Goal: Transaction & Acquisition: Purchase product/service

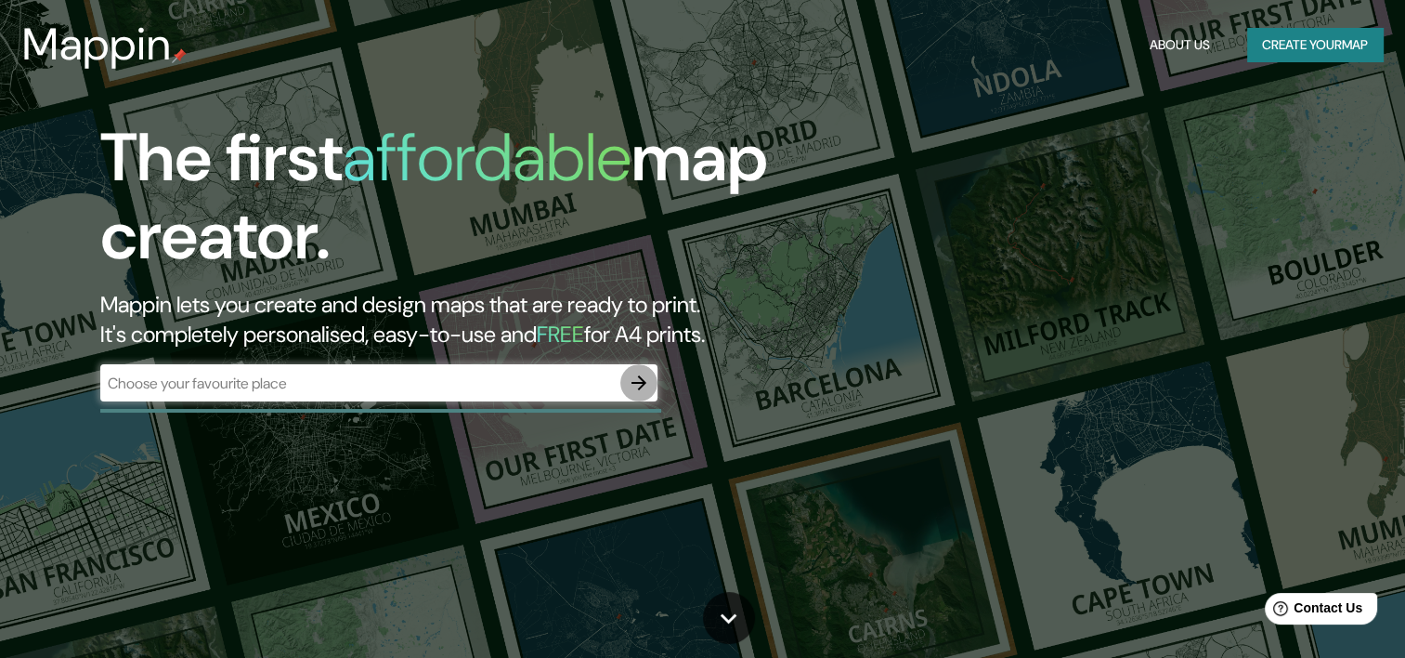
click at [647, 388] on icon "button" at bounding box center [639, 383] width 22 height 22
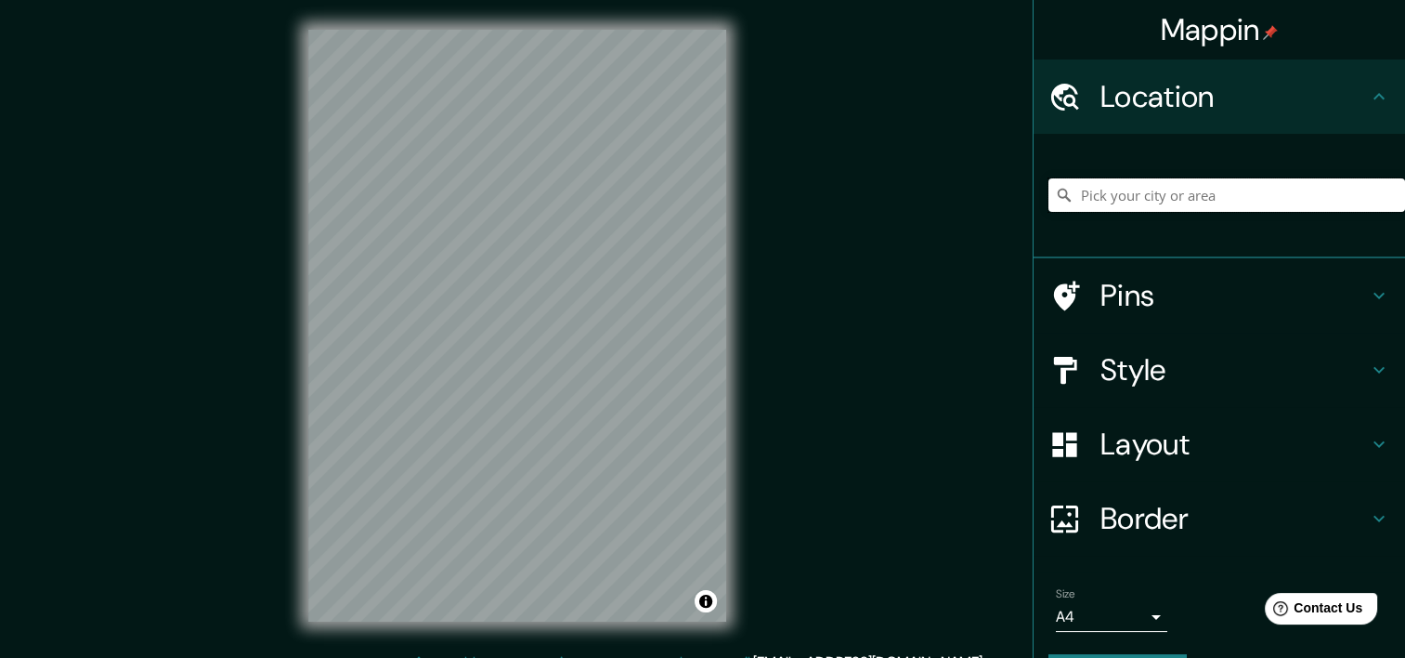
click at [1196, 181] on input "Pick your city or area" at bounding box center [1227, 194] width 357 height 33
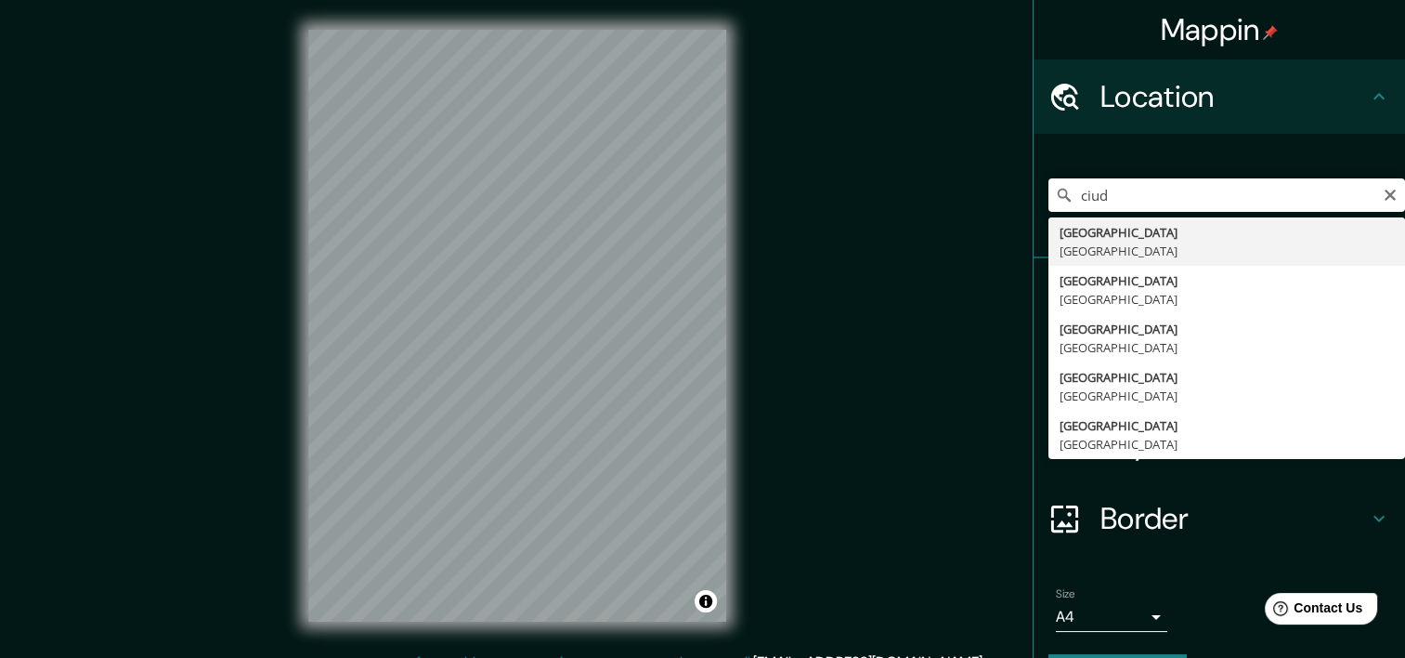
type input "[GEOGRAPHIC_DATA], [GEOGRAPHIC_DATA]"
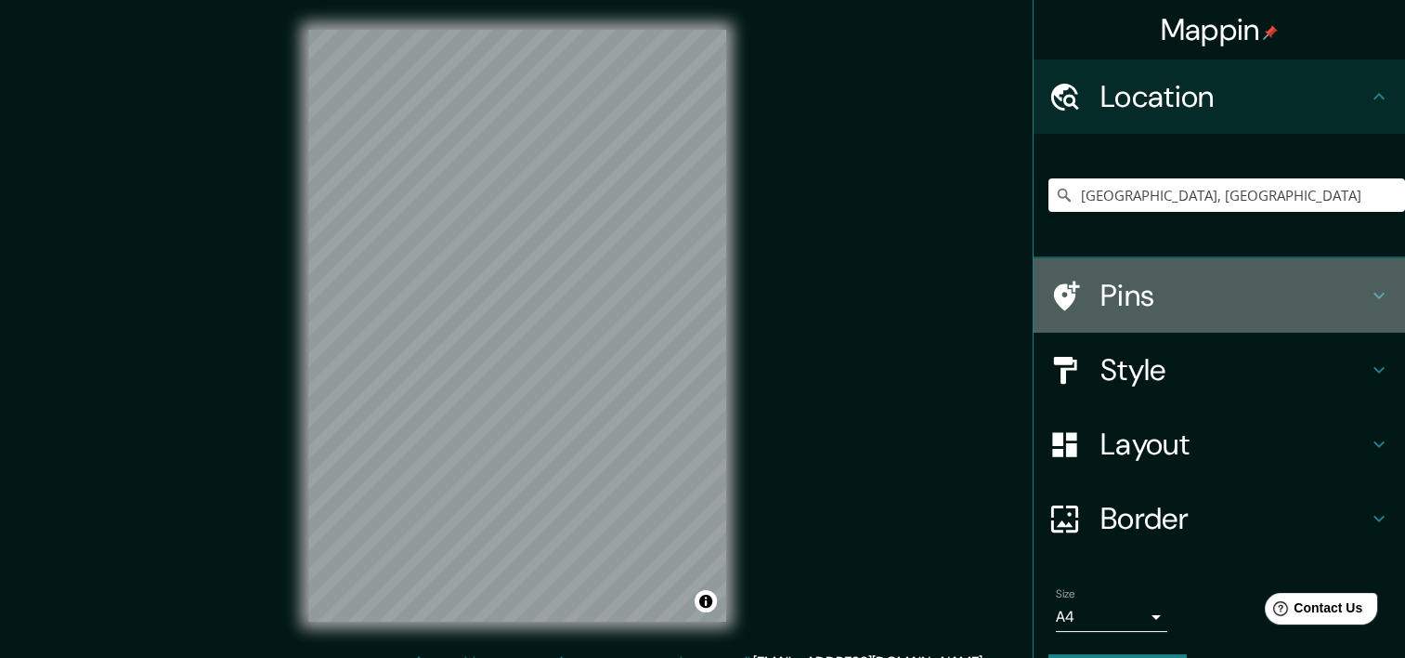
click at [1185, 290] on h4 "Pins" at bounding box center [1235, 295] width 268 height 37
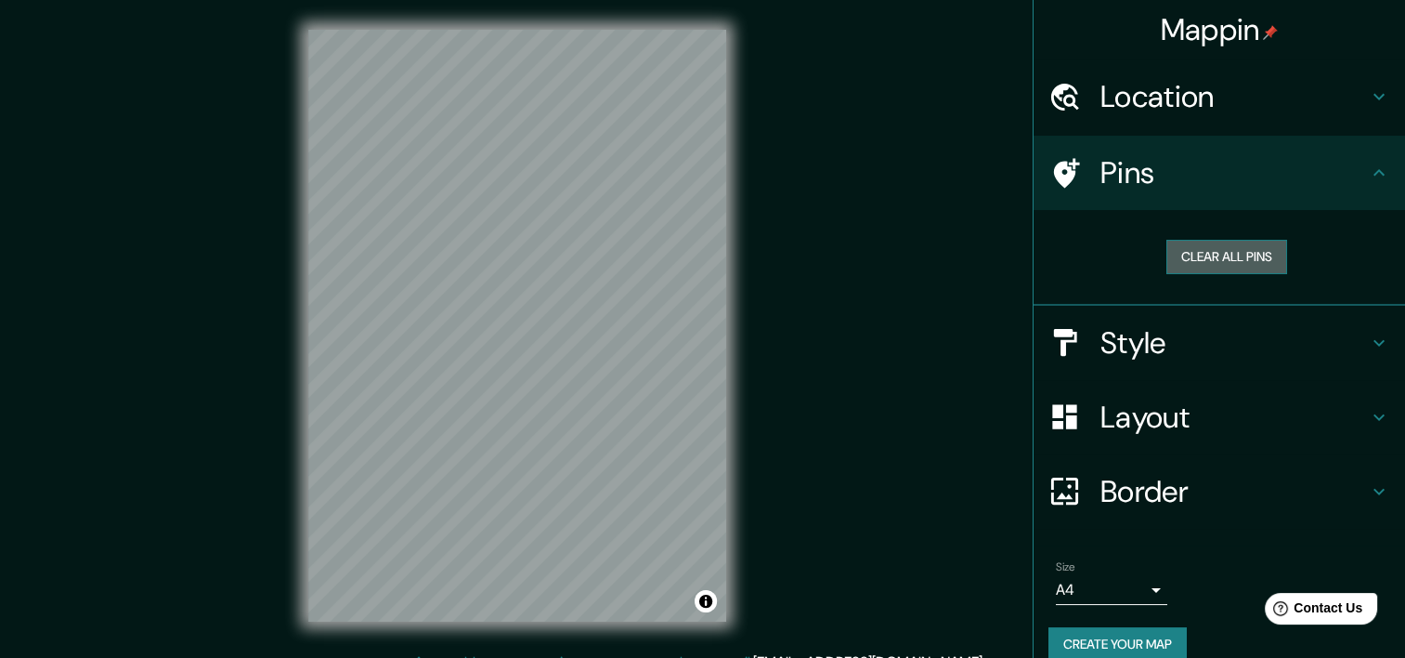
click at [1227, 263] on button "Clear all pins" at bounding box center [1227, 257] width 121 height 34
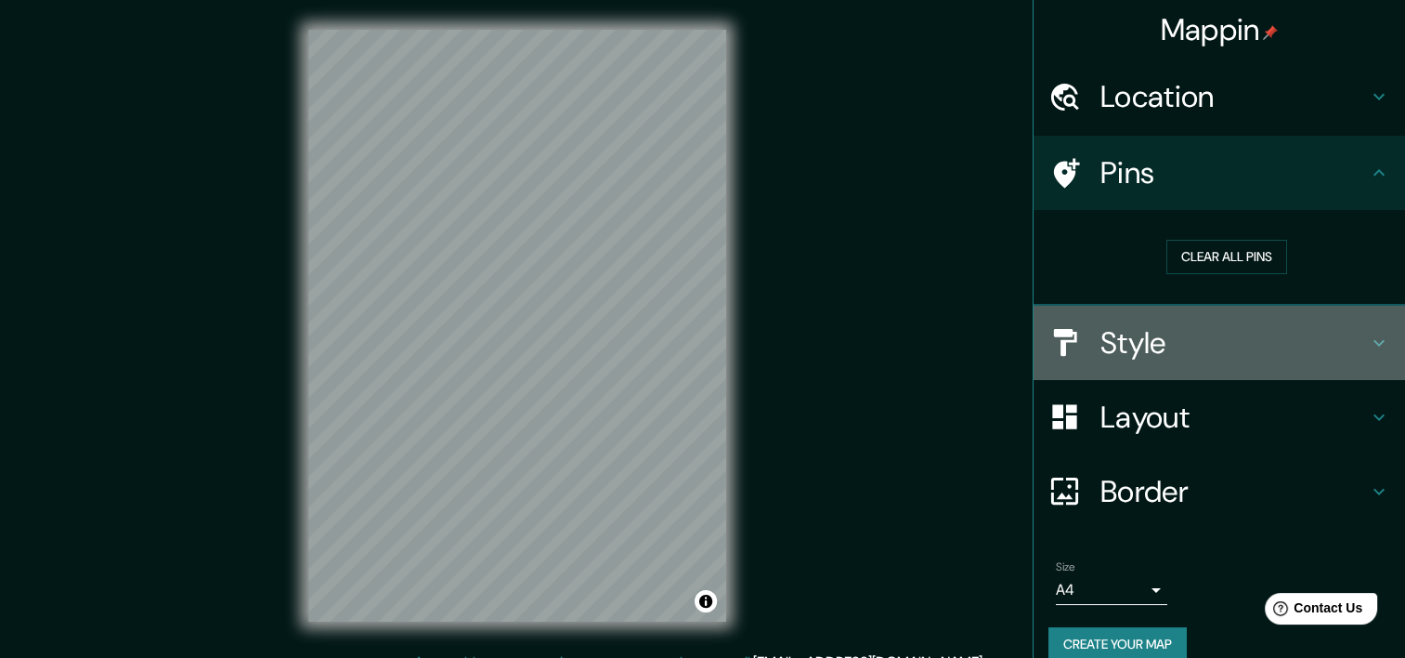
click at [1178, 354] on h4 "Style" at bounding box center [1235, 342] width 268 height 37
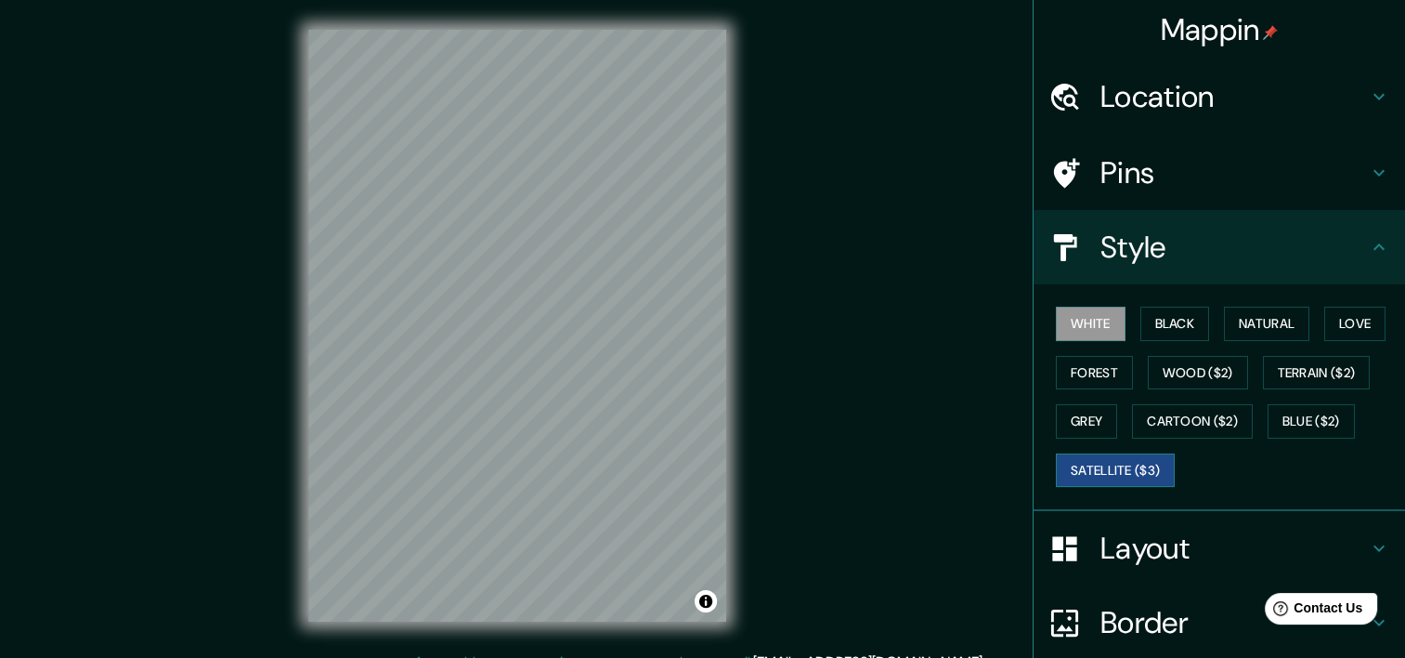
click at [1130, 460] on button "Satellite ($3)" at bounding box center [1115, 470] width 119 height 34
click at [1200, 424] on button "Cartoon ($2)" at bounding box center [1192, 421] width 121 height 34
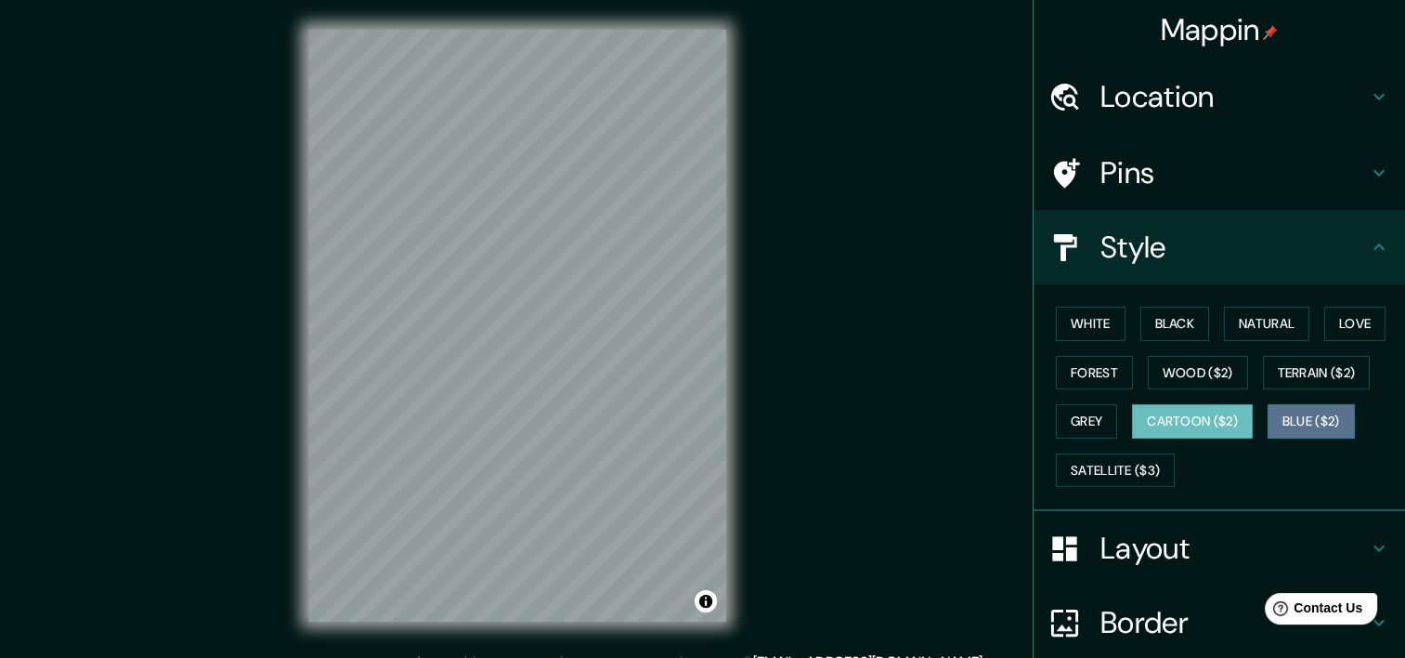
click at [1306, 431] on button "Blue ($2)" at bounding box center [1311, 421] width 87 height 34
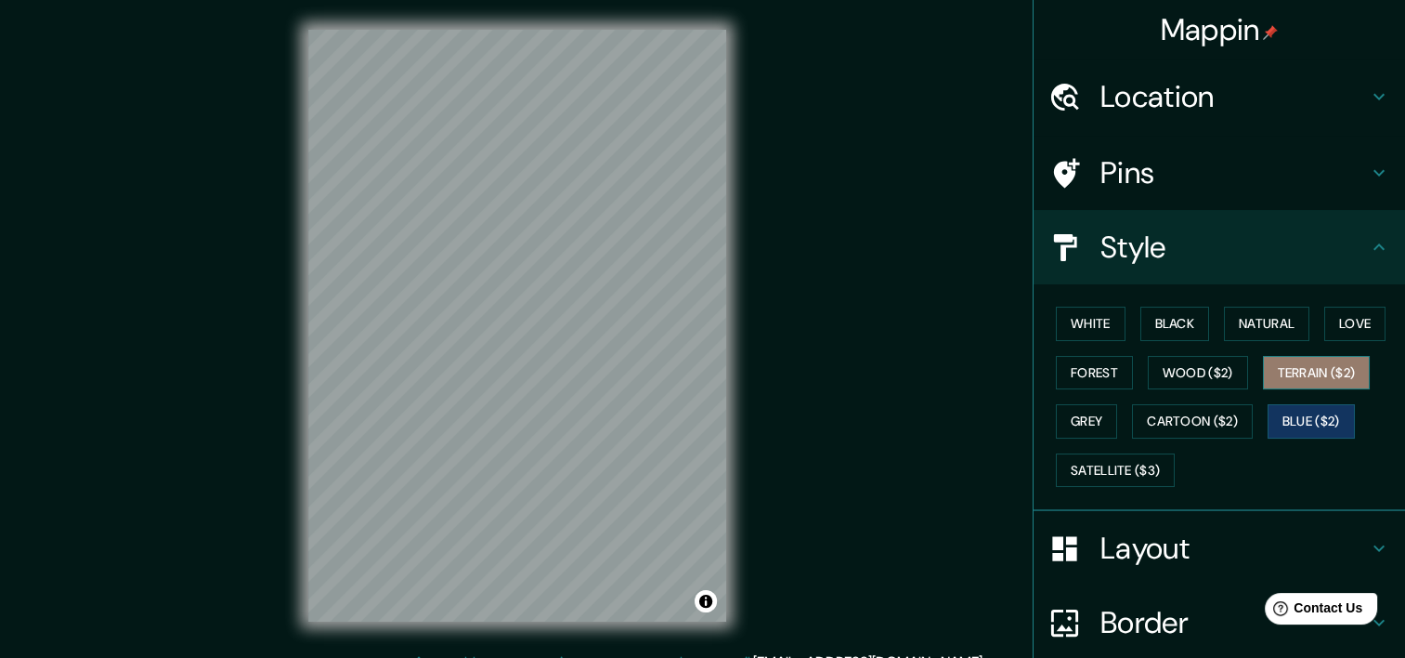
click at [1308, 383] on button "Terrain ($2)" at bounding box center [1317, 373] width 108 height 34
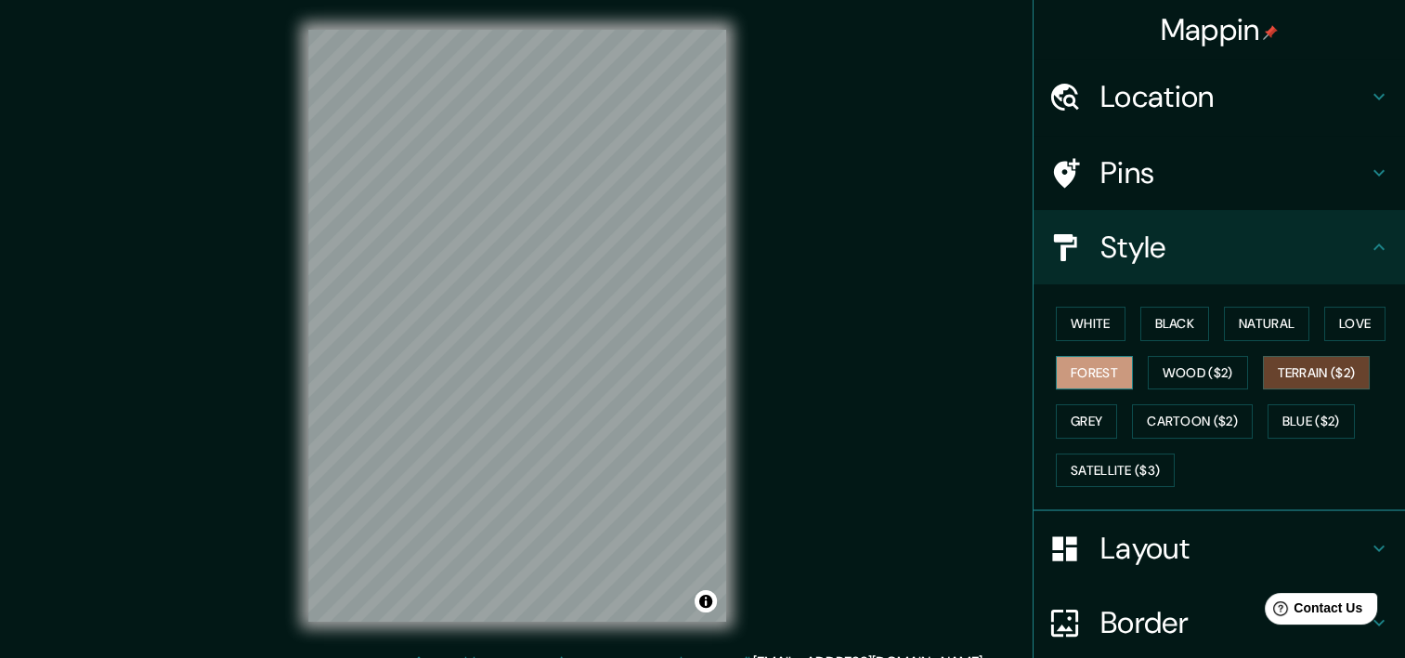
click at [1092, 374] on button "Forest" at bounding box center [1094, 373] width 77 height 34
click at [1301, 187] on h4 "Pins" at bounding box center [1235, 172] width 268 height 37
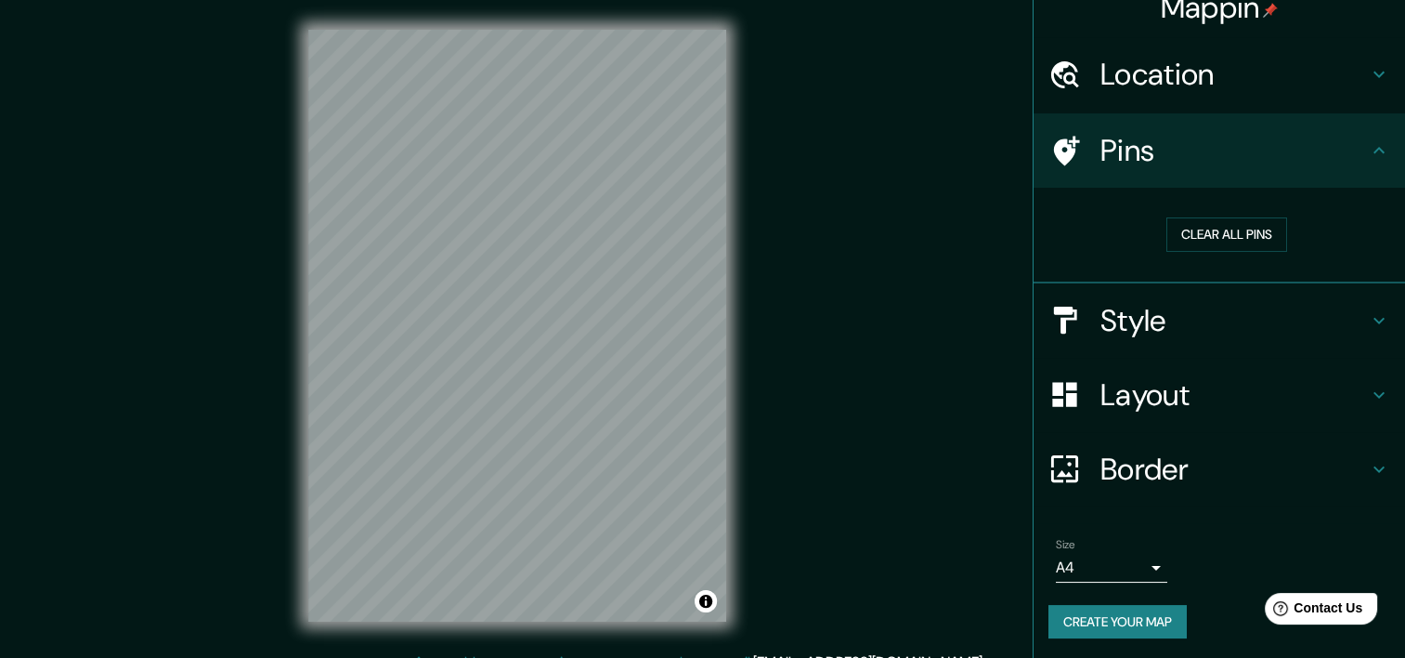
scroll to position [23, 0]
click at [1151, 550] on body "Mappin Location [GEOGRAPHIC_DATA], [GEOGRAPHIC_DATA] Pins Clear all pins Style …" at bounding box center [702, 329] width 1405 height 658
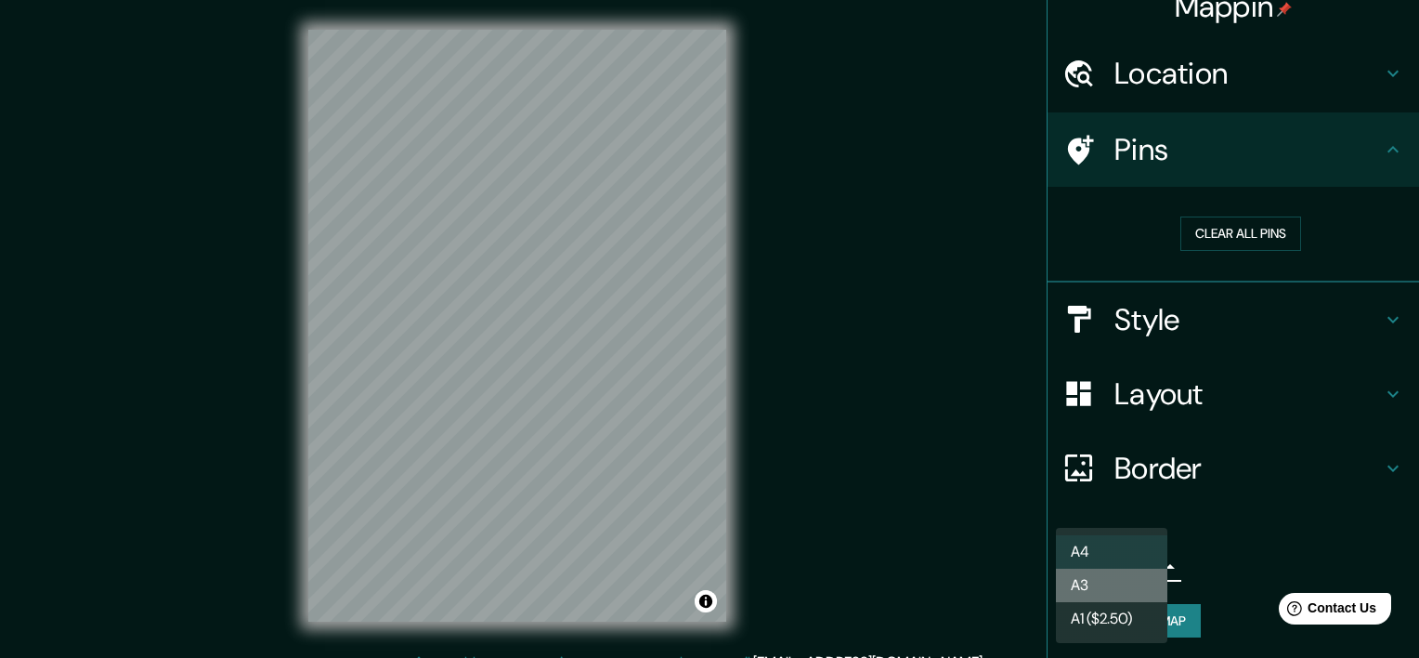
click at [1152, 569] on li "A3" at bounding box center [1111, 585] width 111 height 33
click at [1144, 560] on body "Mappin Location [GEOGRAPHIC_DATA], [GEOGRAPHIC_DATA] Pins Clear all pins Style …" at bounding box center [709, 329] width 1419 height 658
click at [1139, 560] on li "A4" at bounding box center [1111, 551] width 111 height 33
type input "single"
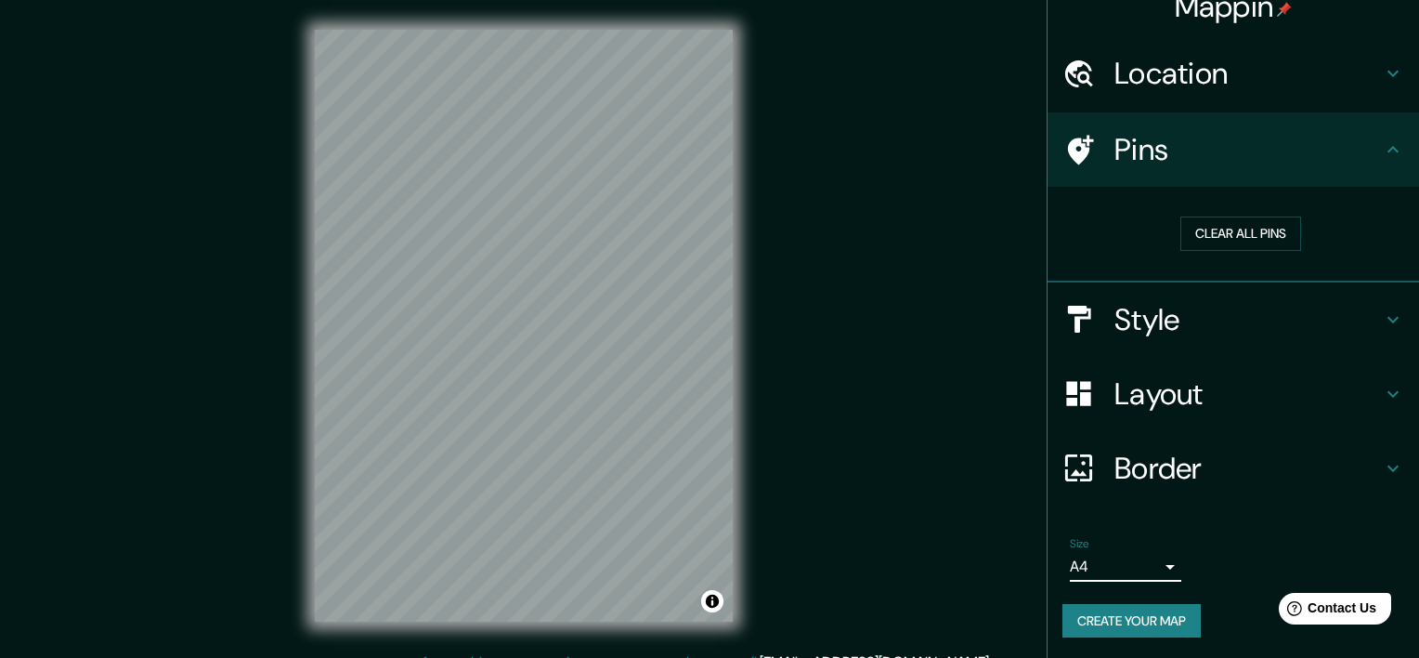
click at [1137, 562] on body "Mappin Location [GEOGRAPHIC_DATA], [GEOGRAPHIC_DATA] Pins Clear all pins Style …" at bounding box center [709, 329] width 1419 height 658
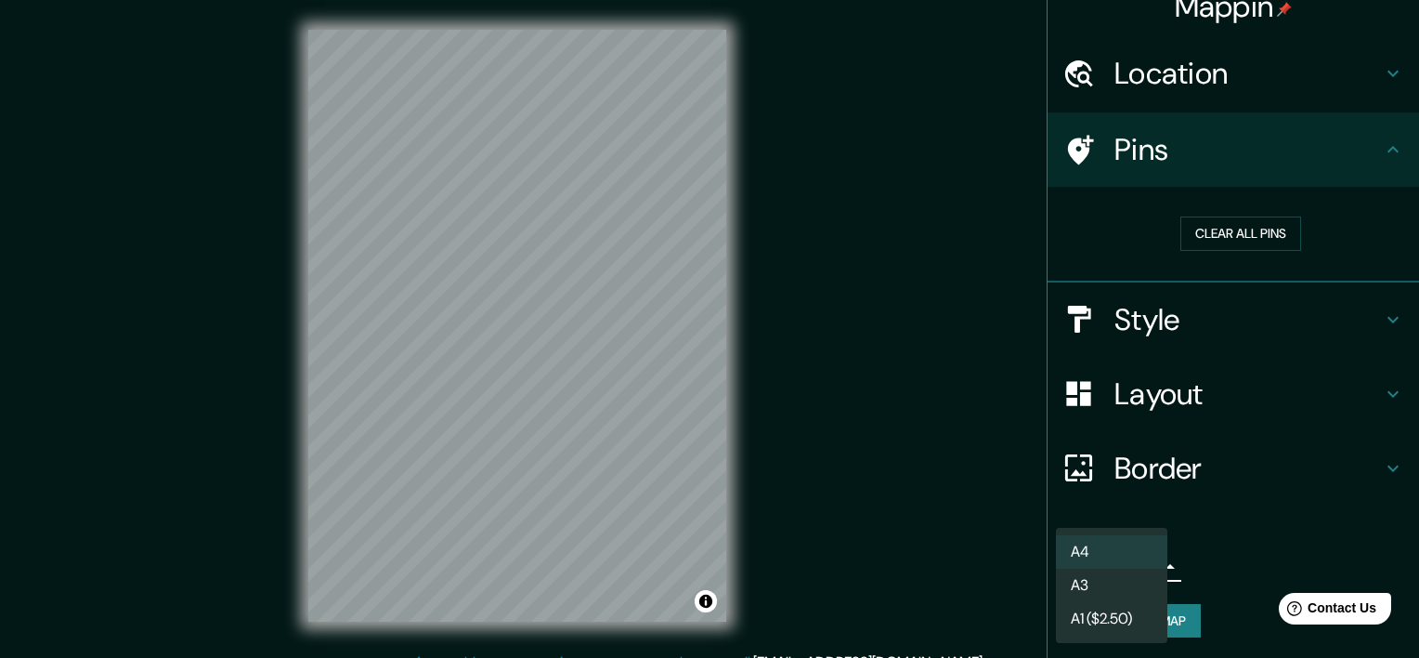
click at [1130, 536] on li "A4" at bounding box center [1111, 551] width 111 height 33
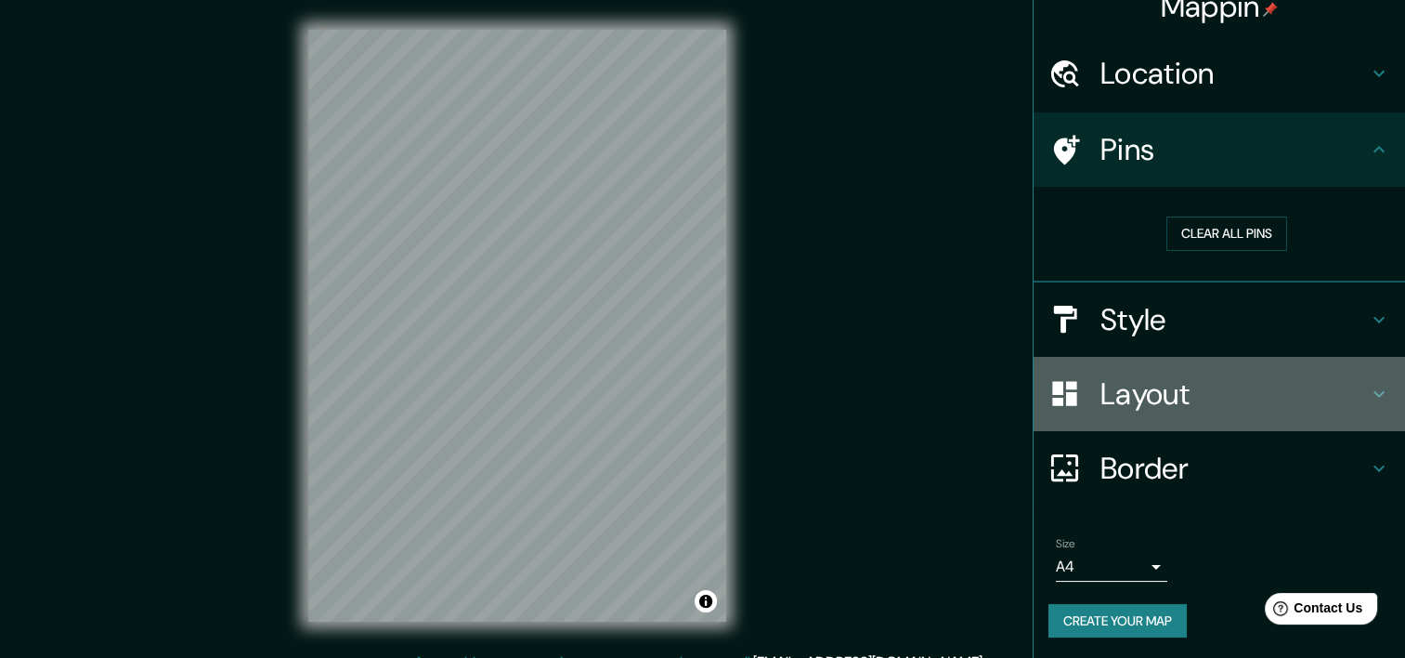
click at [1202, 384] on h4 "Layout" at bounding box center [1235, 393] width 268 height 37
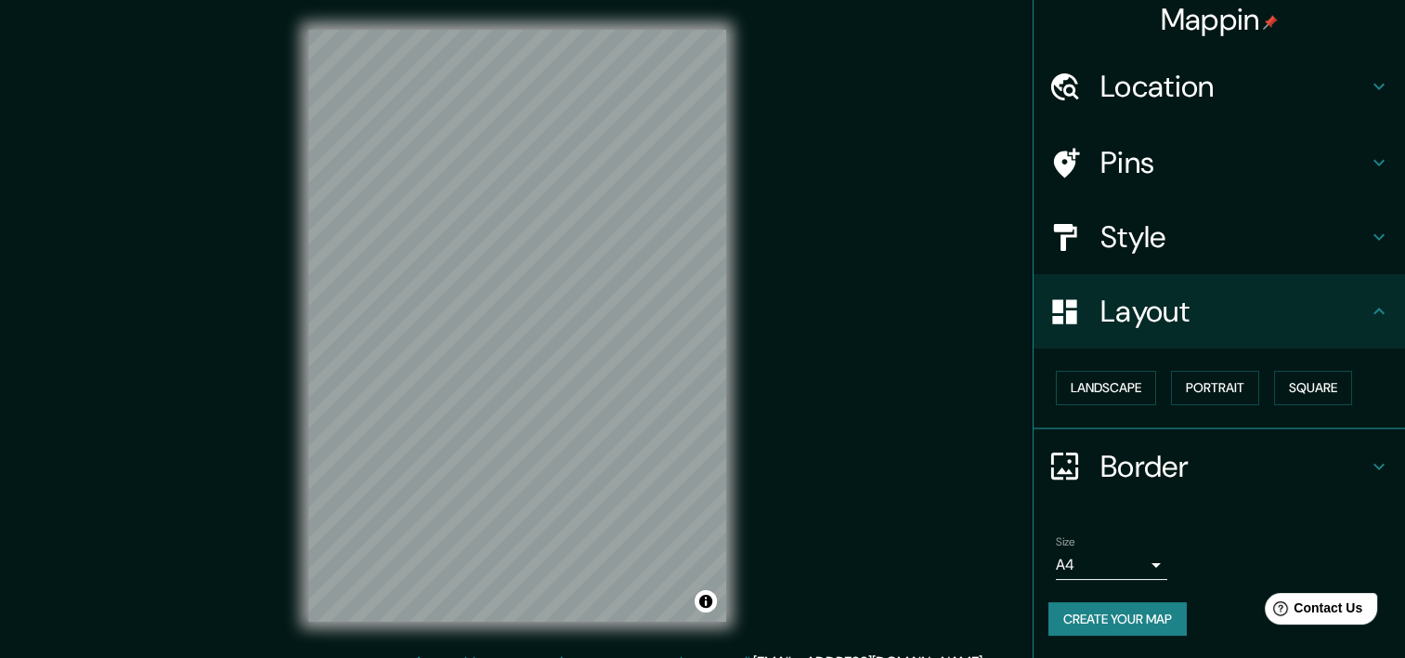
scroll to position [8, 0]
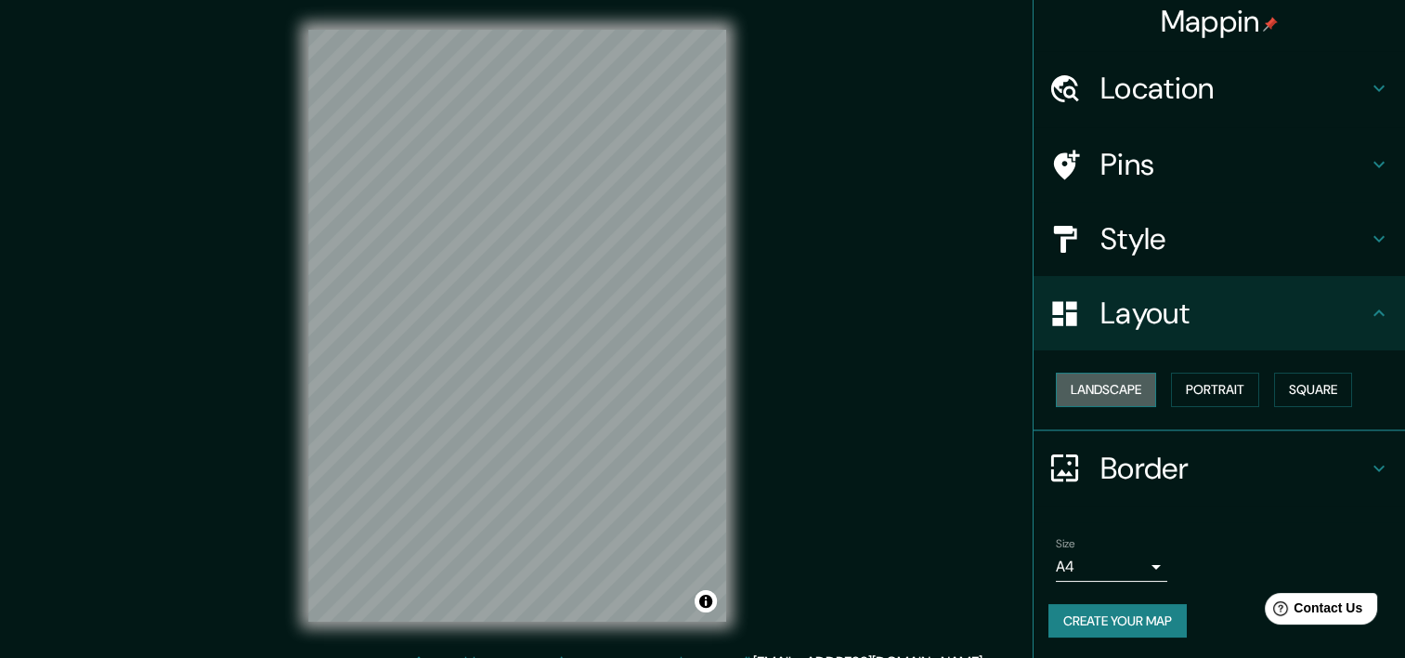
click at [1087, 398] on button "Landscape" at bounding box center [1106, 390] width 100 height 34
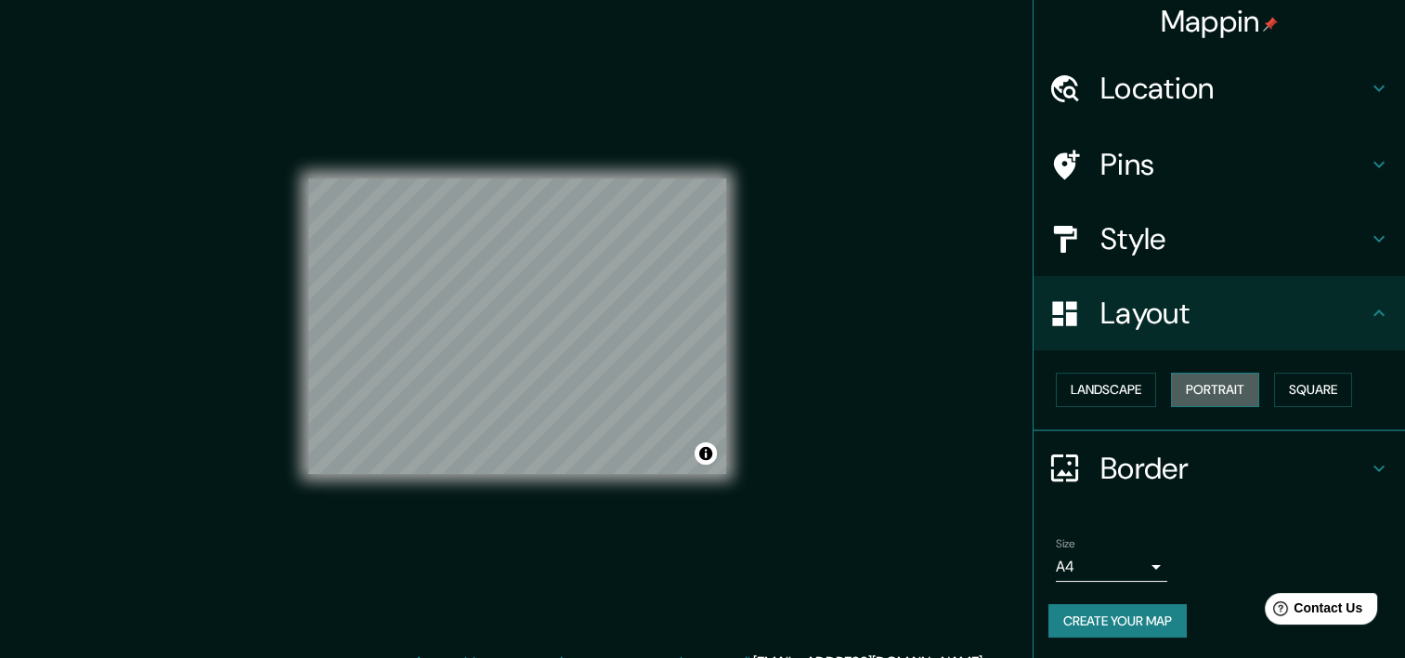
click at [1178, 376] on button "Portrait" at bounding box center [1215, 390] width 88 height 34
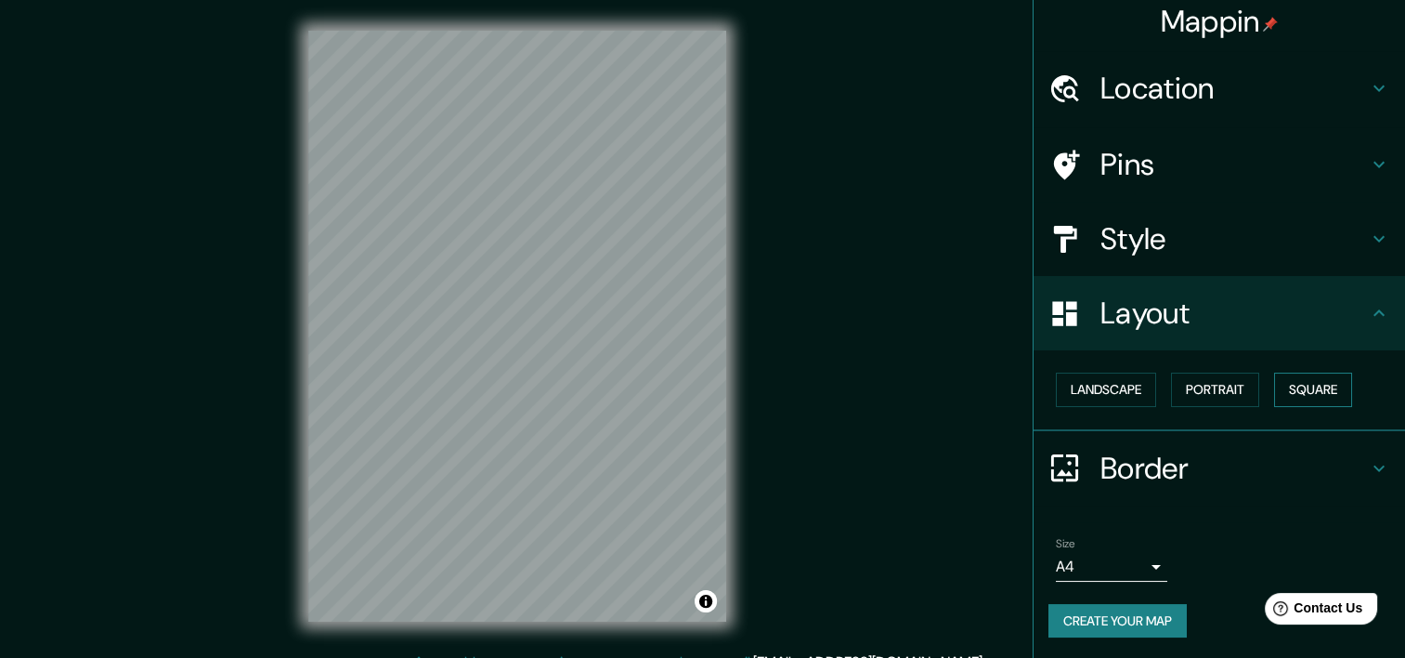
click at [1301, 398] on button "Square" at bounding box center [1314, 390] width 78 height 34
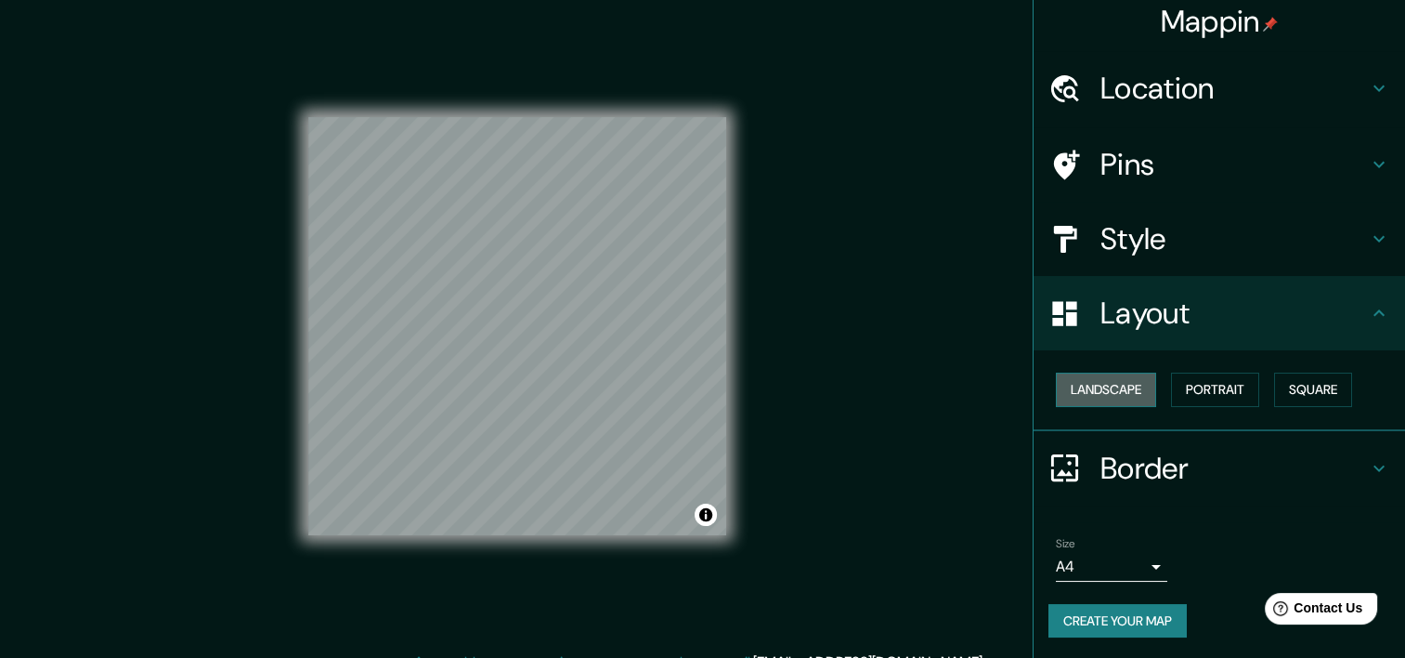
click at [1123, 386] on button "Landscape" at bounding box center [1106, 390] width 100 height 34
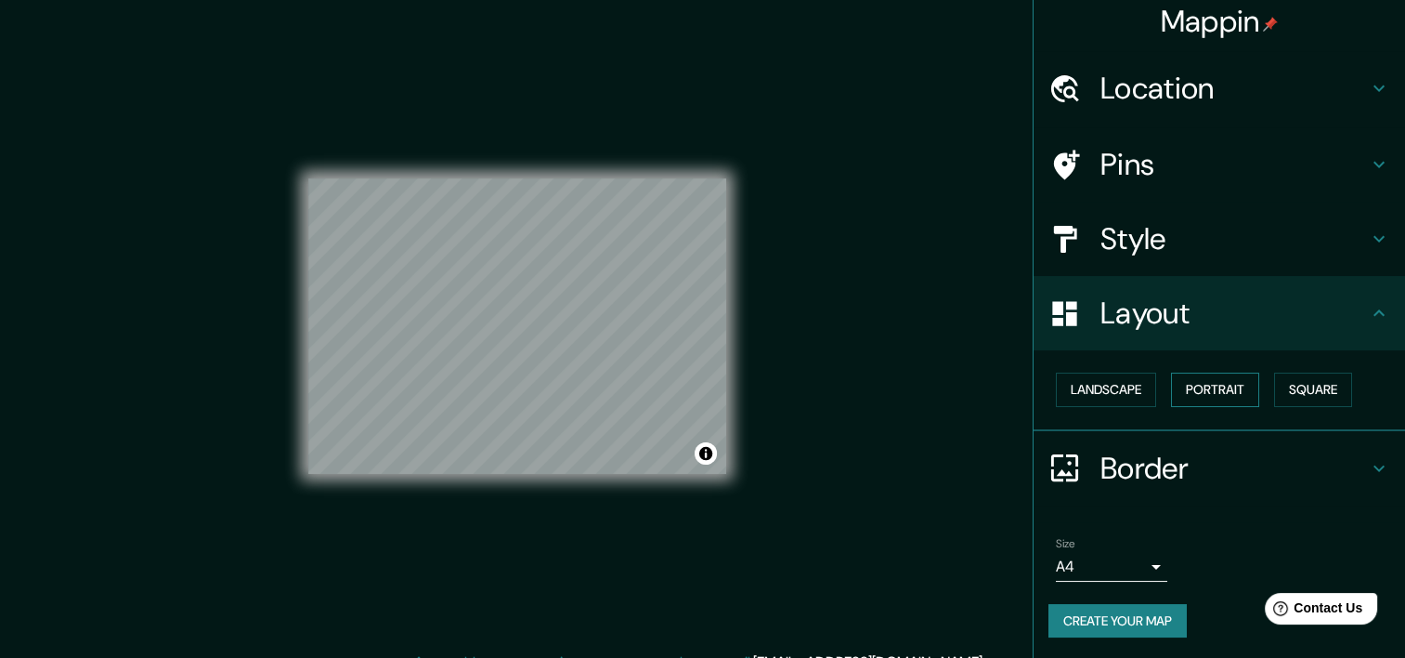
click at [1196, 373] on button "Portrait" at bounding box center [1215, 390] width 88 height 34
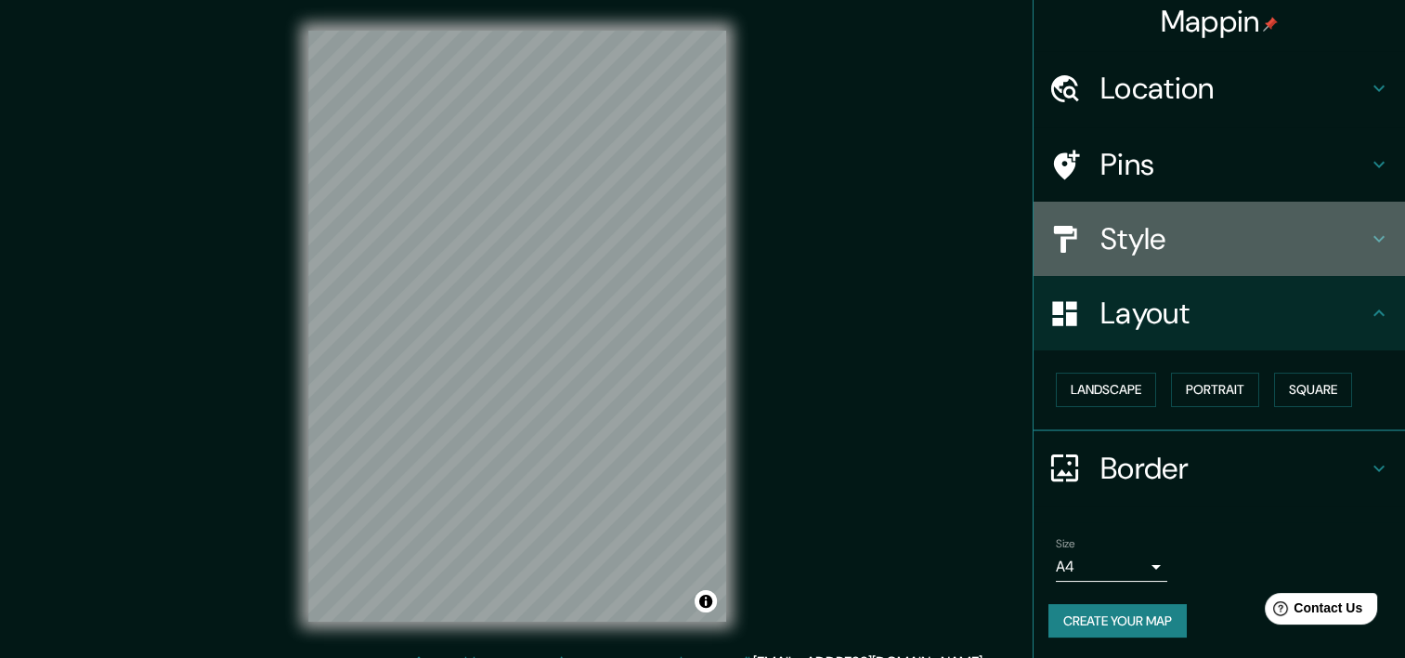
click at [1259, 248] on h4 "Style" at bounding box center [1235, 238] width 268 height 37
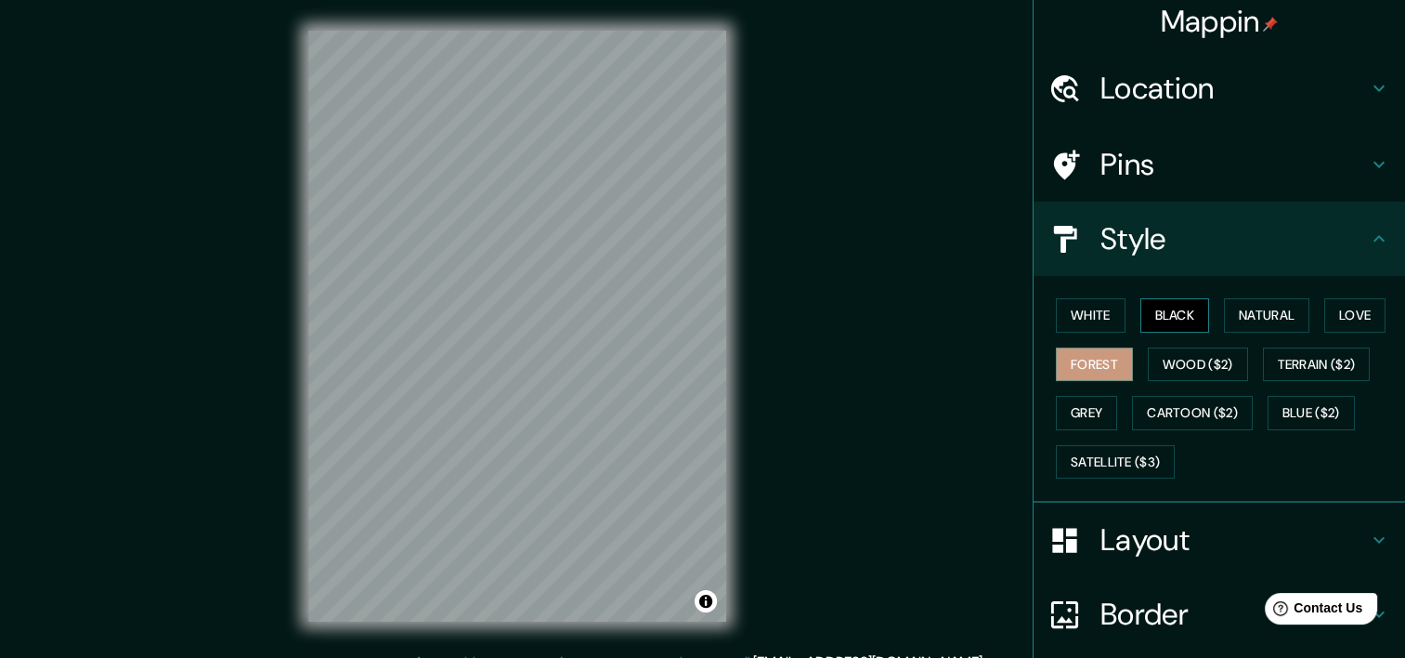
click at [1178, 319] on button "Black" at bounding box center [1176, 315] width 70 height 34
click at [1104, 317] on button "White" at bounding box center [1091, 315] width 70 height 34
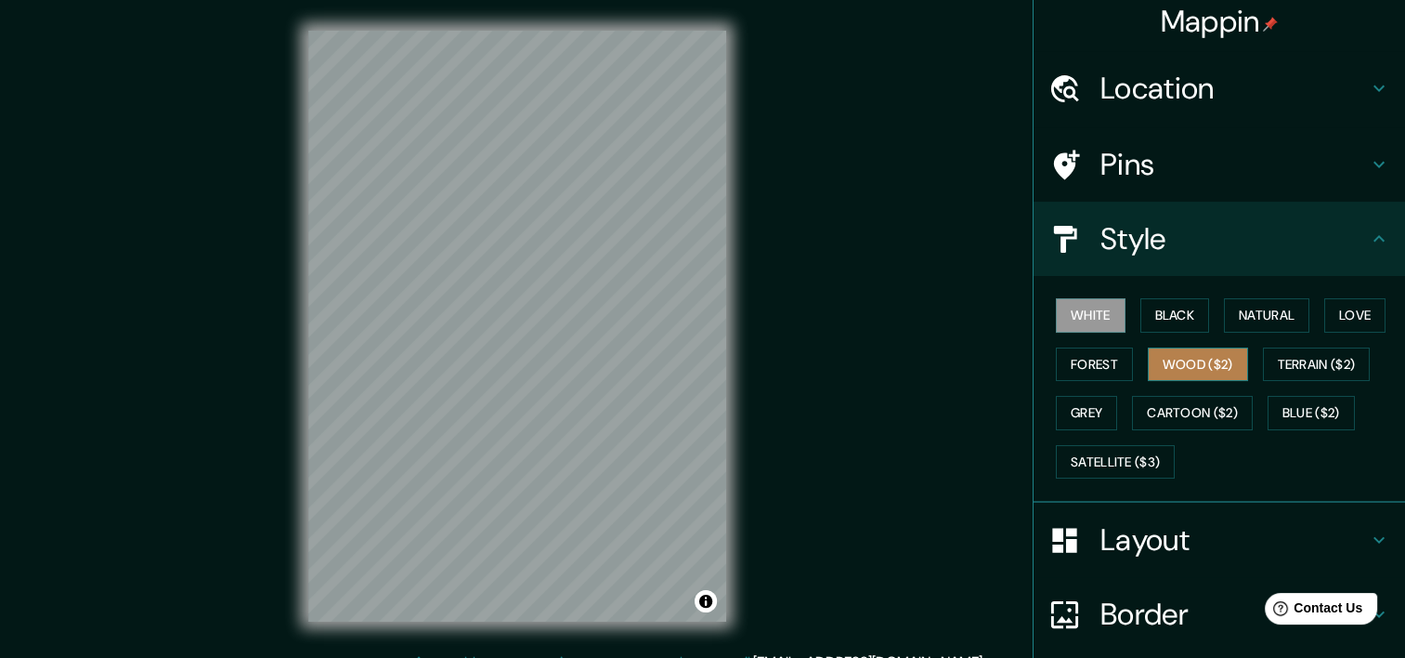
click at [1150, 365] on button "Wood ($2)" at bounding box center [1198, 364] width 100 height 34
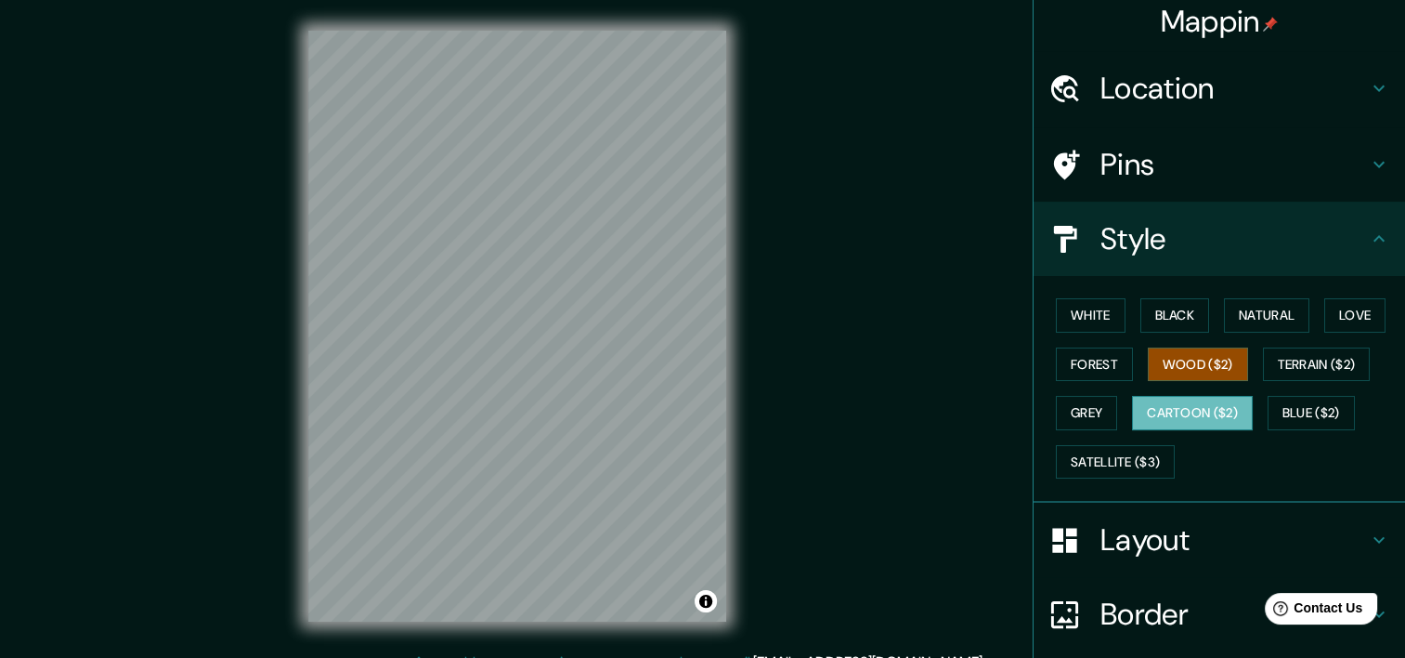
click at [1170, 422] on button "Cartoon ($2)" at bounding box center [1192, 413] width 121 height 34
click at [1075, 409] on button "Grey" at bounding box center [1086, 413] width 61 height 34
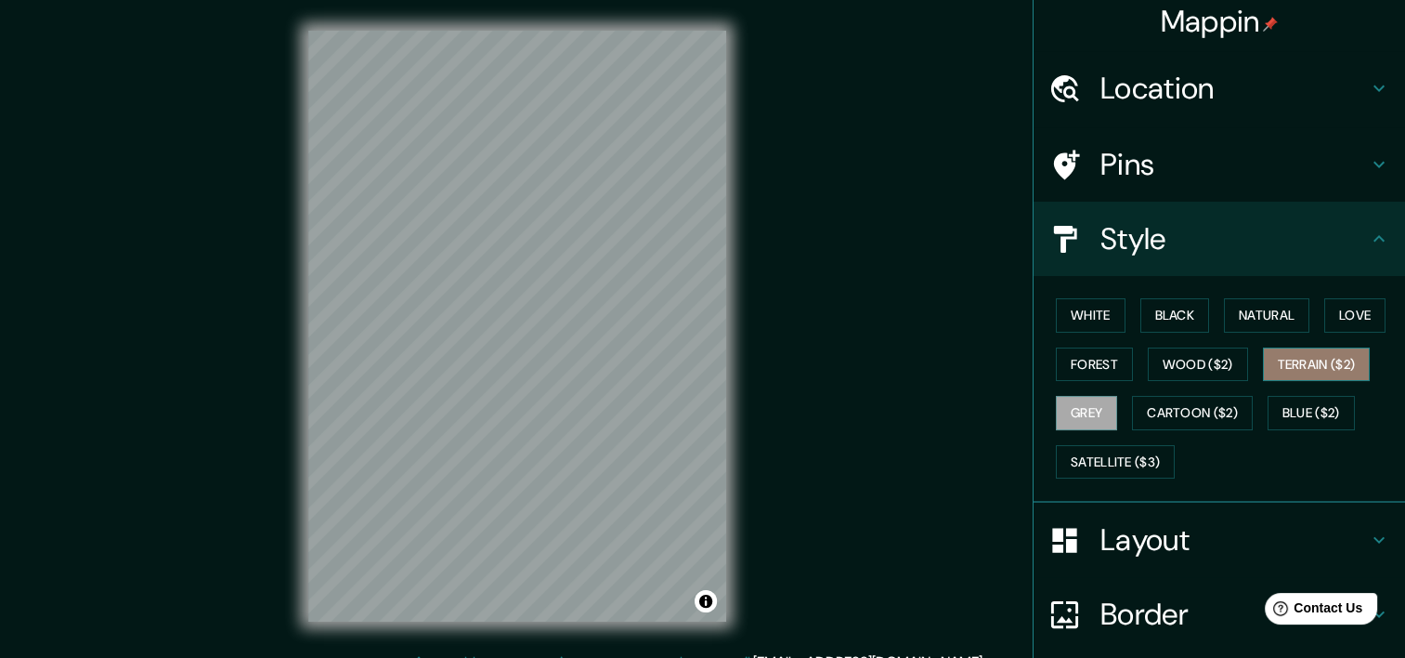
click at [1318, 349] on button "Terrain ($2)" at bounding box center [1317, 364] width 108 height 34
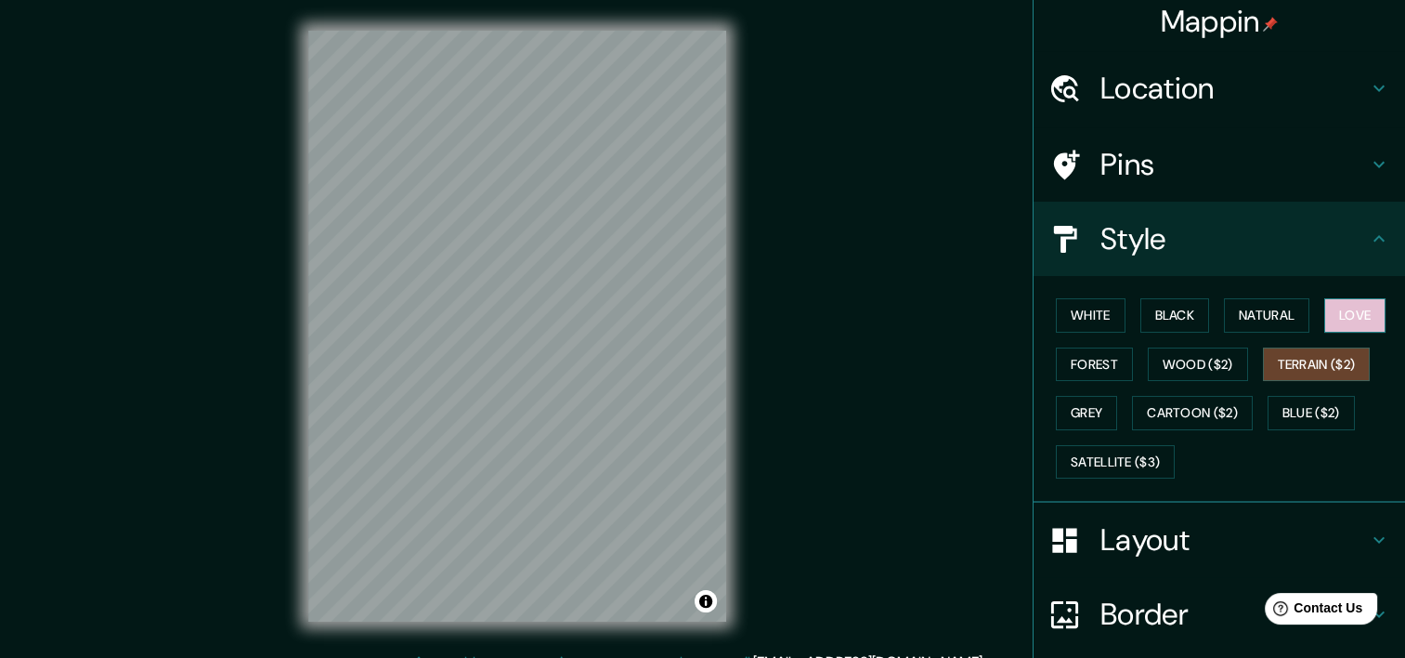
click at [1338, 326] on button "Love" at bounding box center [1355, 315] width 61 height 34
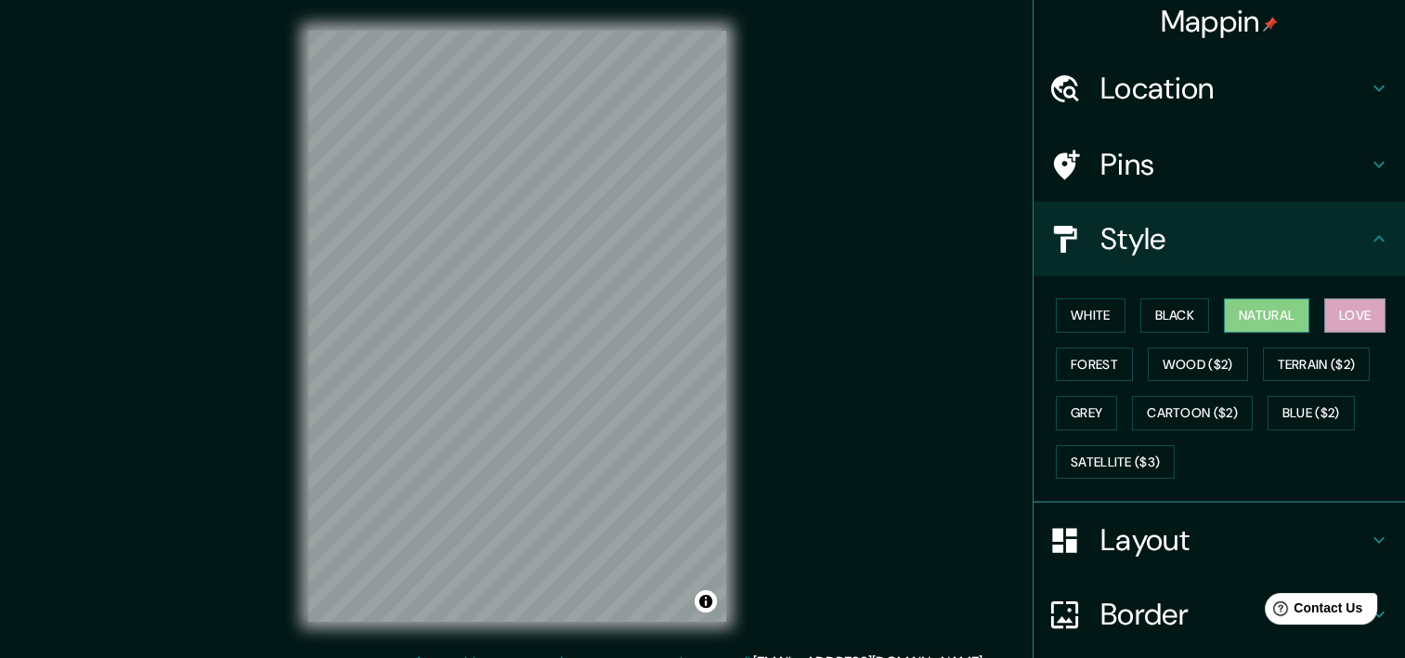
click at [1262, 319] on button "Natural" at bounding box center [1266, 315] width 85 height 34
click at [1196, 308] on button "Black" at bounding box center [1176, 315] width 70 height 34
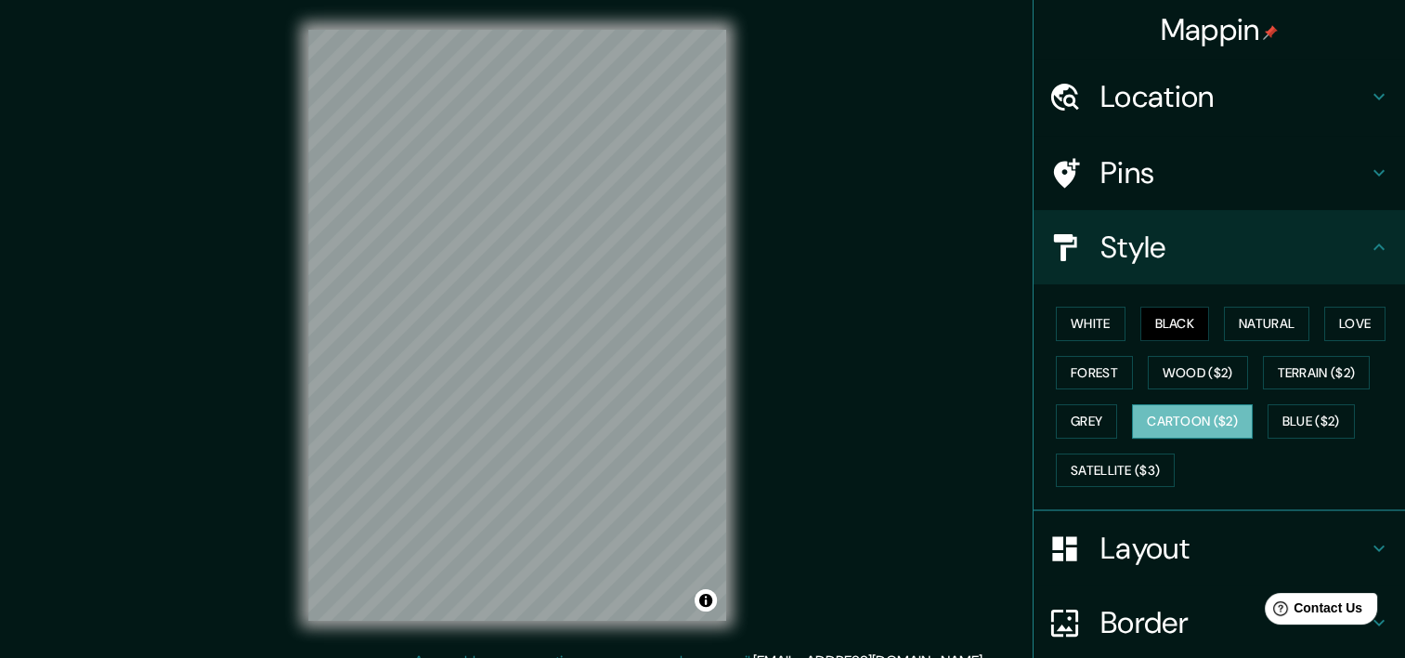
scroll to position [0, 0]
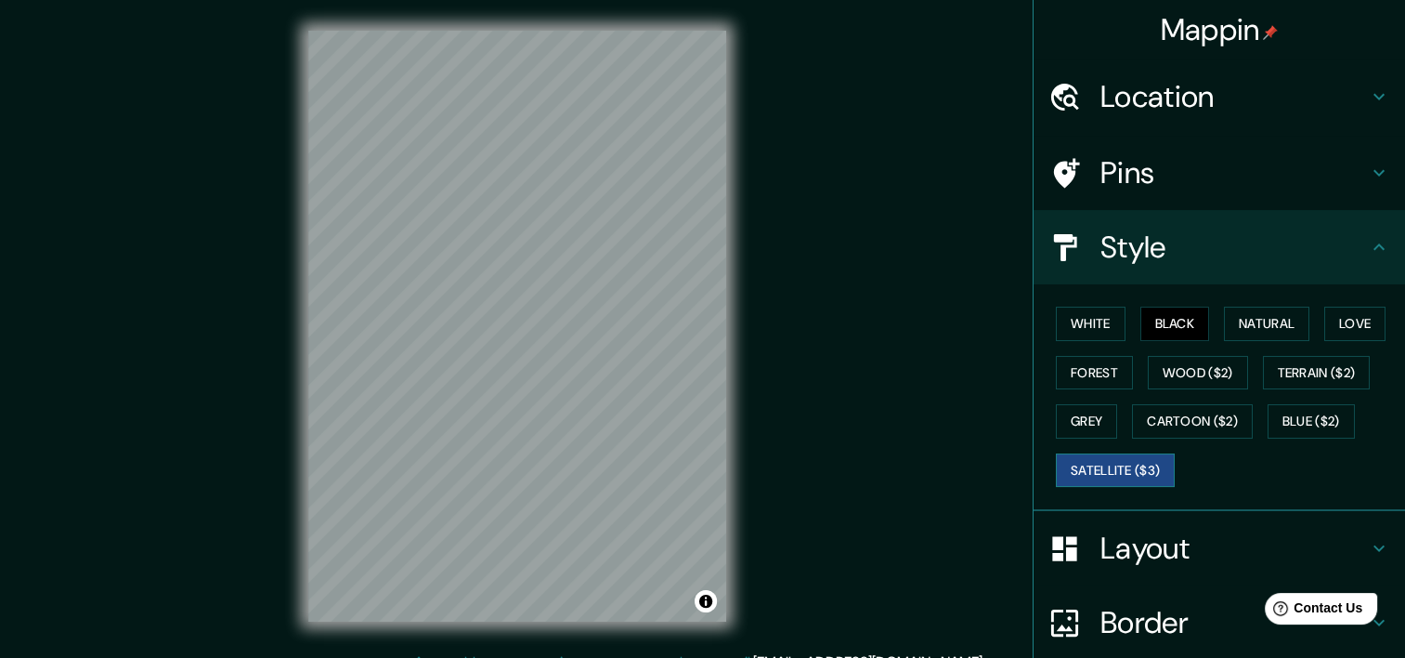
click at [1093, 469] on button "Satellite ($3)" at bounding box center [1115, 470] width 119 height 34
click at [1256, 330] on button "Natural" at bounding box center [1266, 324] width 85 height 34
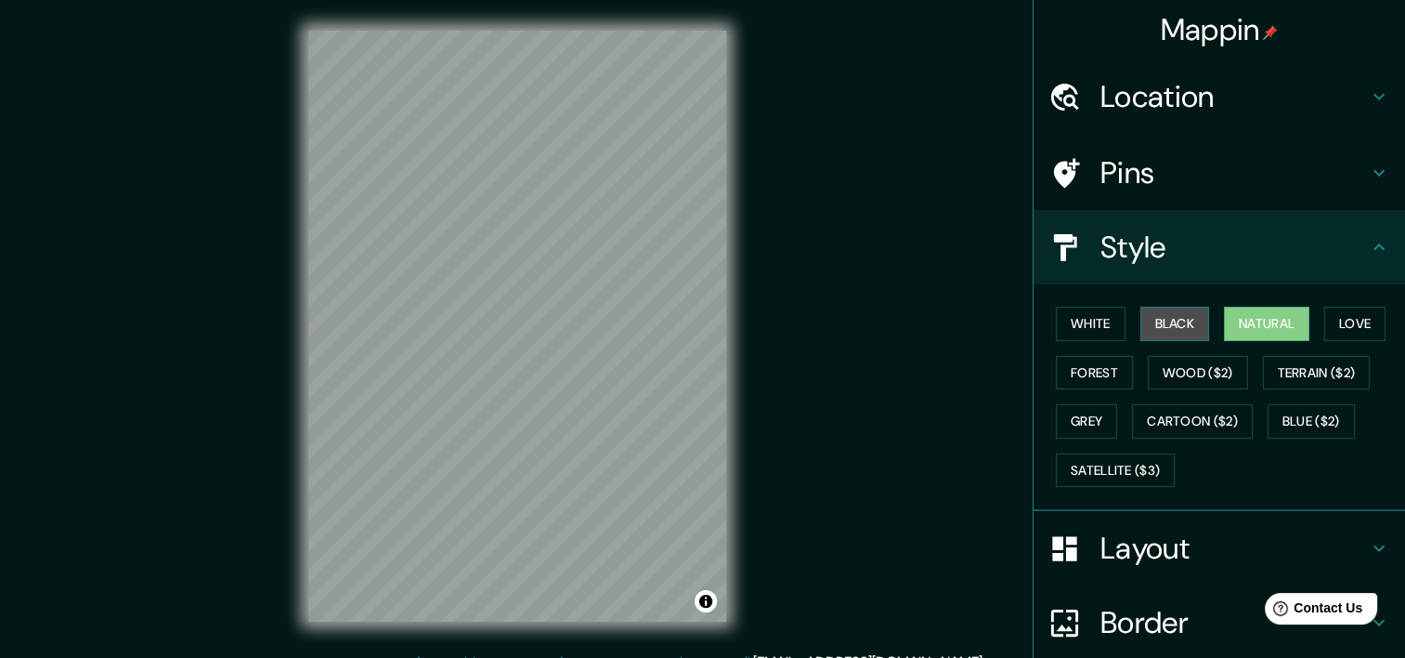
click at [1150, 315] on button "Black" at bounding box center [1176, 324] width 70 height 34
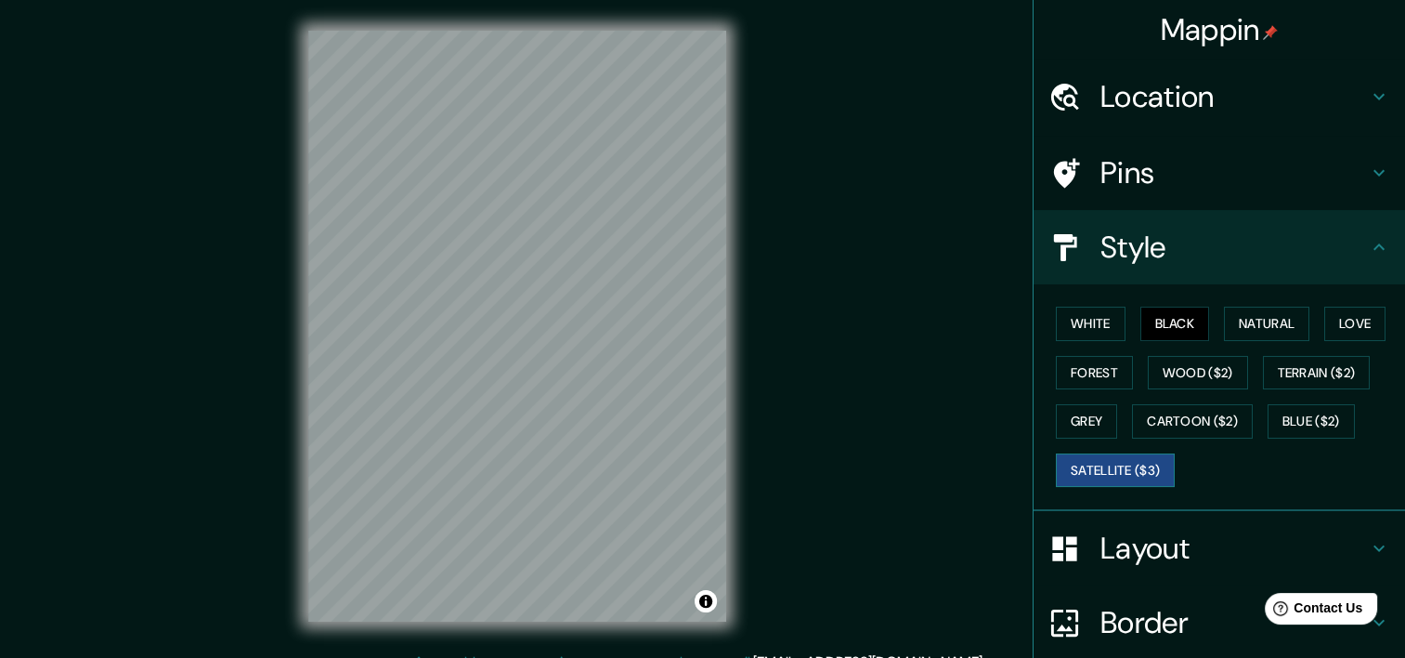
click at [1102, 468] on button "Satellite ($3)" at bounding box center [1115, 470] width 119 height 34
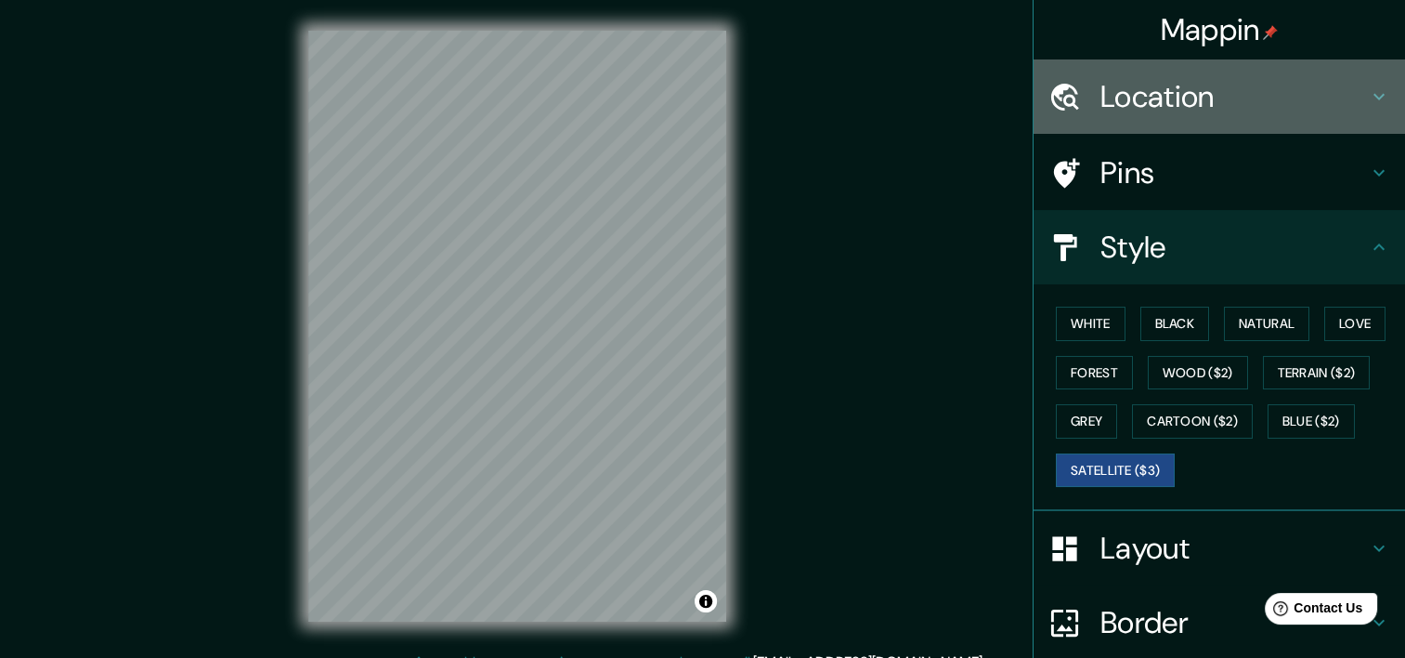
click at [1162, 78] on h4 "Location" at bounding box center [1235, 96] width 268 height 37
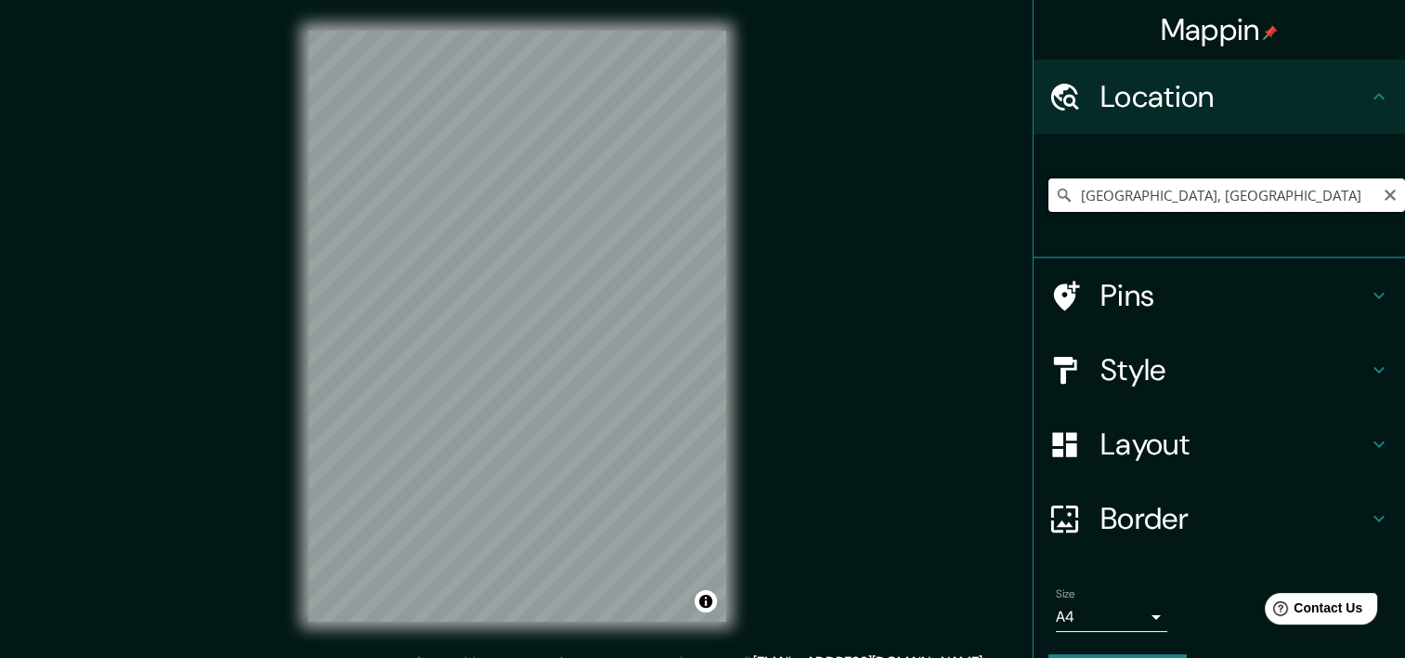
click at [1219, 193] on input "[GEOGRAPHIC_DATA], [GEOGRAPHIC_DATA]" at bounding box center [1227, 194] width 357 height 33
click at [1249, 192] on input "[GEOGRAPHIC_DATA], [GEOGRAPHIC_DATA]" at bounding box center [1227, 194] width 357 height 33
click at [1250, 191] on input "[GEOGRAPHIC_DATA], [GEOGRAPHIC_DATA]" at bounding box center [1227, 194] width 357 height 33
click at [1383, 190] on icon "Clear" at bounding box center [1390, 195] width 15 height 15
click at [1227, 220] on div at bounding box center [1227, 195] width 357 height 93
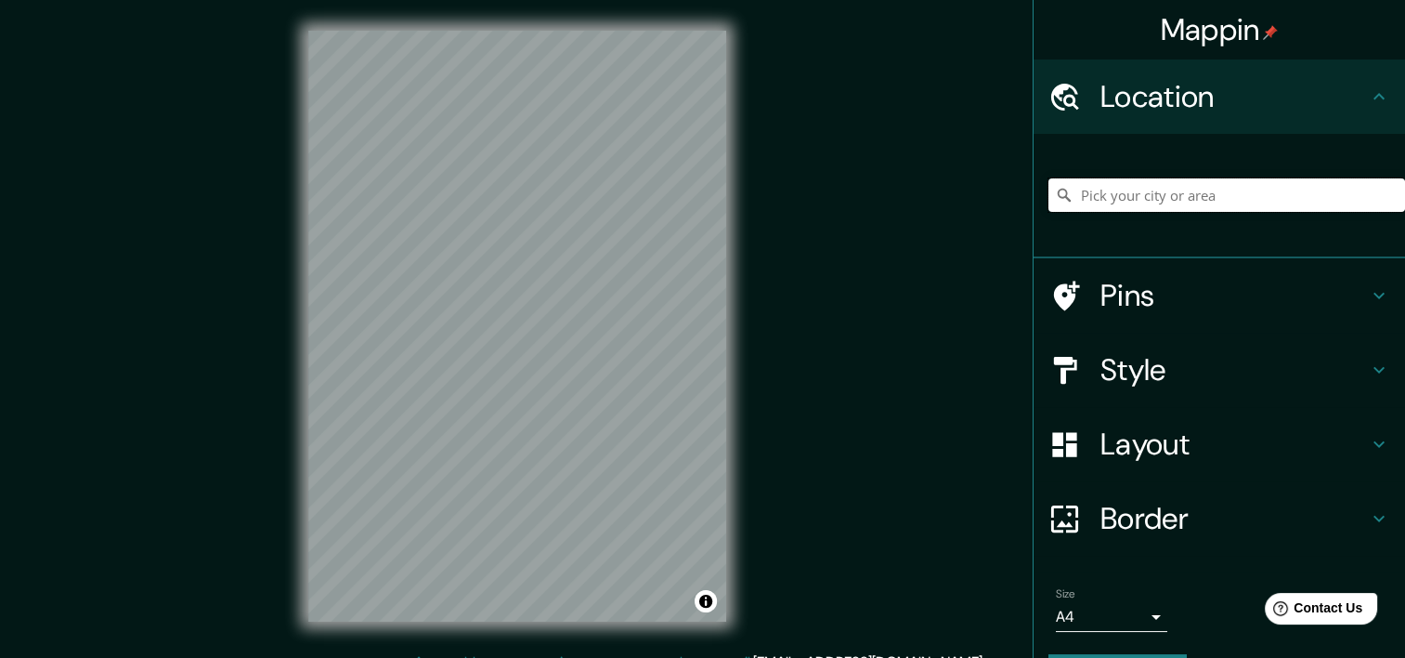
click at [1230, 190] on input "Pick your city or area" at bounding box center [1227, 194] width 357 height 33
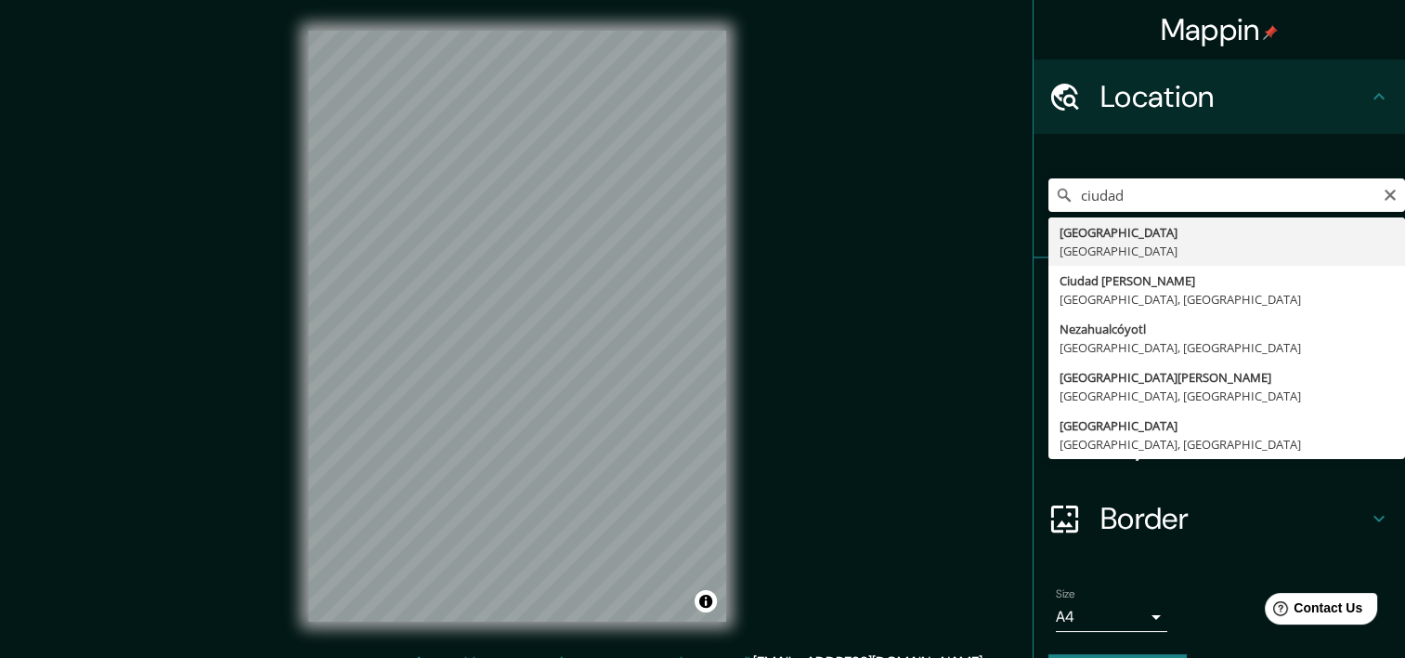
type input "[GEOGRAPHIC_DATA], [GEOGRAPHIC_DATA]"
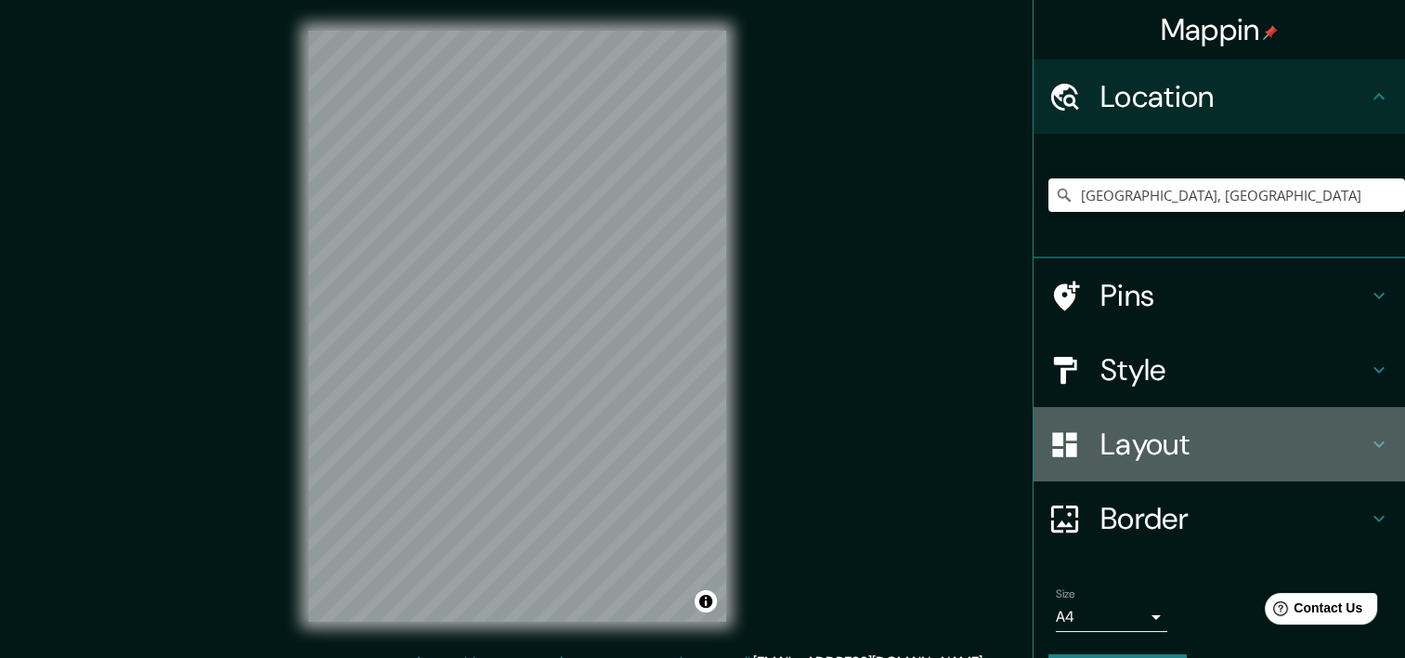
click at [1152, 451] on h4 "Layout" at bounding box center [1235, 443] width 268 height 37
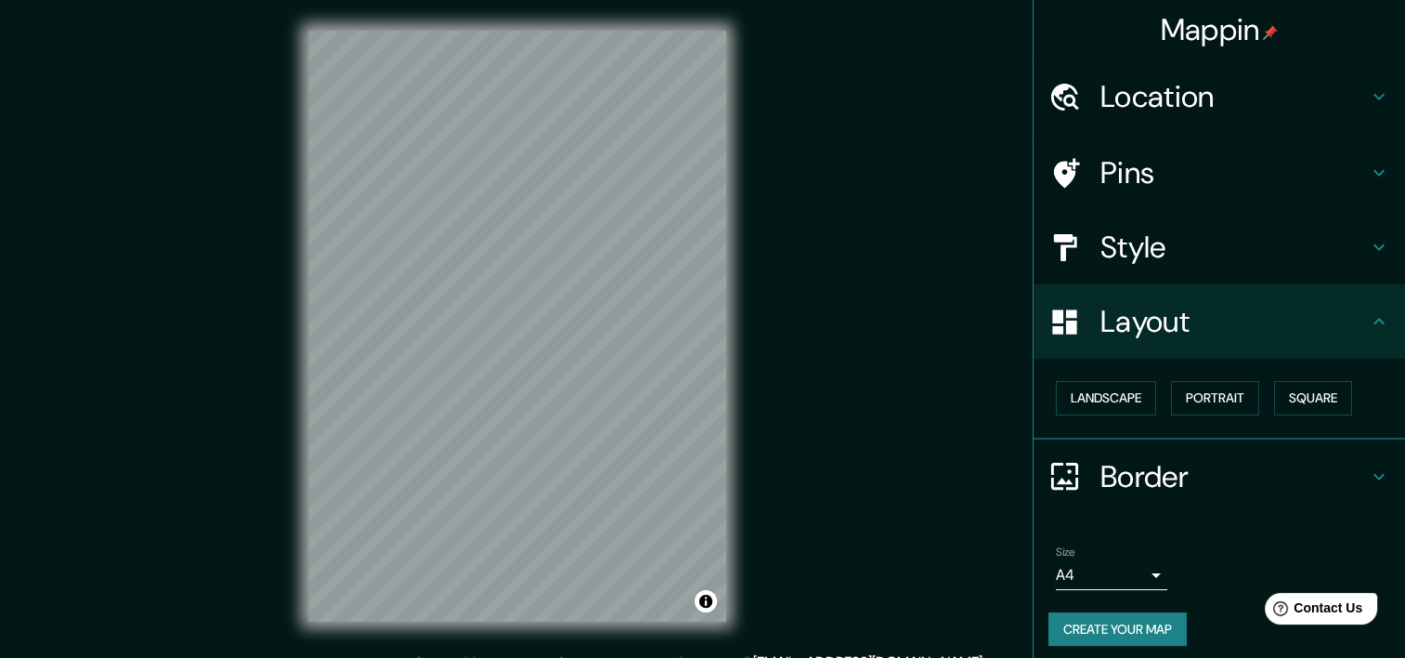
click at [1150, 233] on h4 "Style" at bounding box center [1235, 247] width 268 height 37
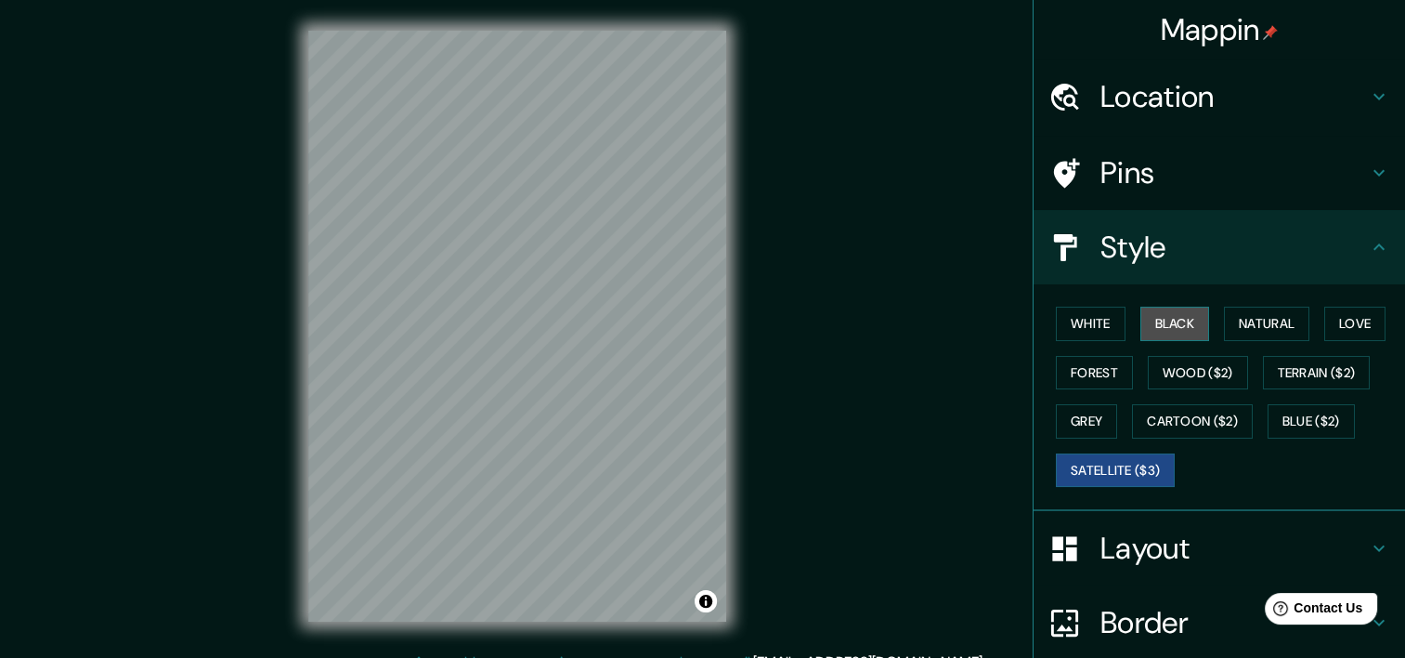
click at [1179, 322] on button "Black" at bounding box center [1176, 324] width 70 height 34
